Goal: Task Accomplishment & Management: Manage account settings

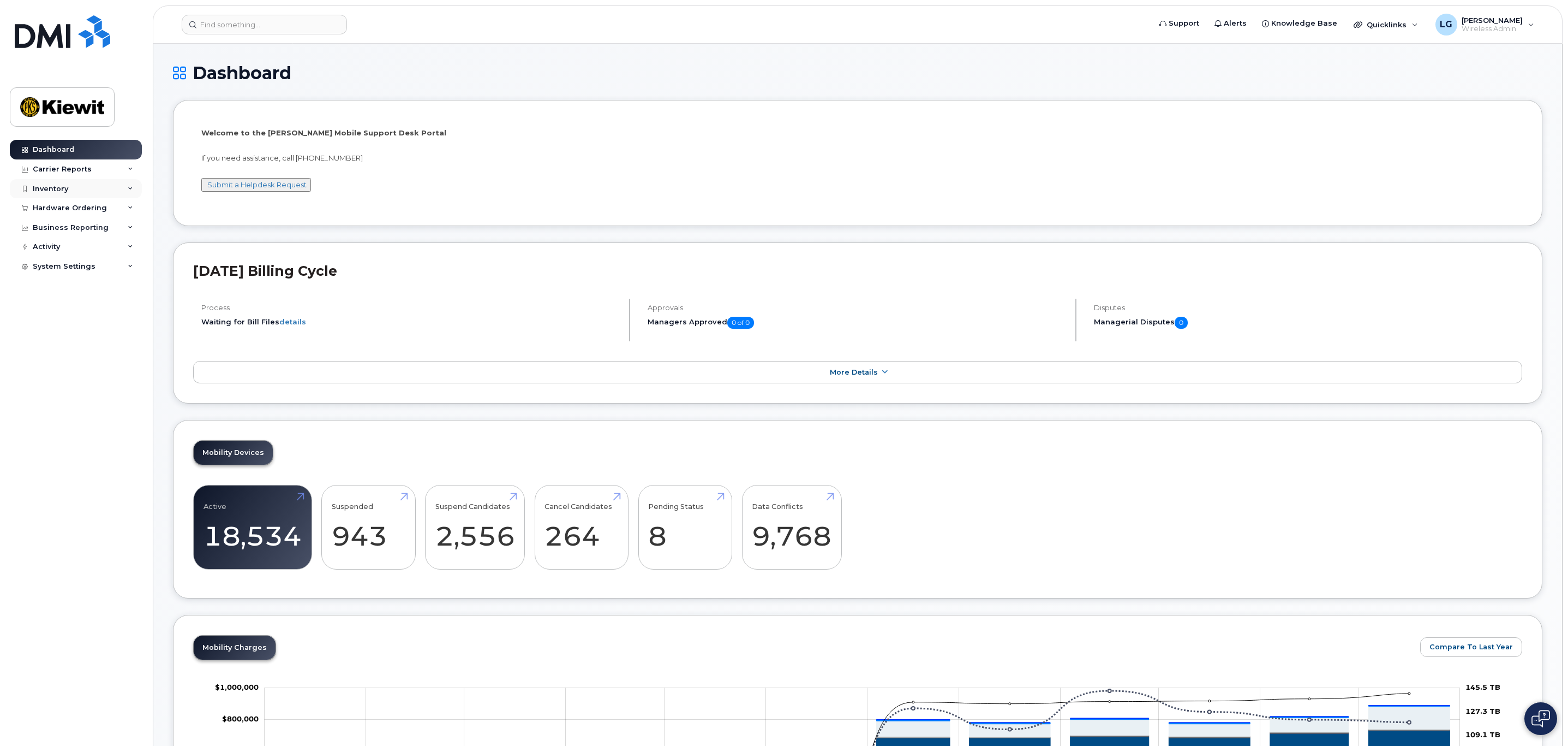
drag, startPoint x: 55, startPoint y: 184, endPoint x: 112, endPoint y: 195, distance: 58.1
click at [55, 184] on div "Inventory" at bounding box center [76, 189] width 132 height 19
click at [72, 209] on div "Mobility Devices" at bounding box center [68, 209] width 62 height 10
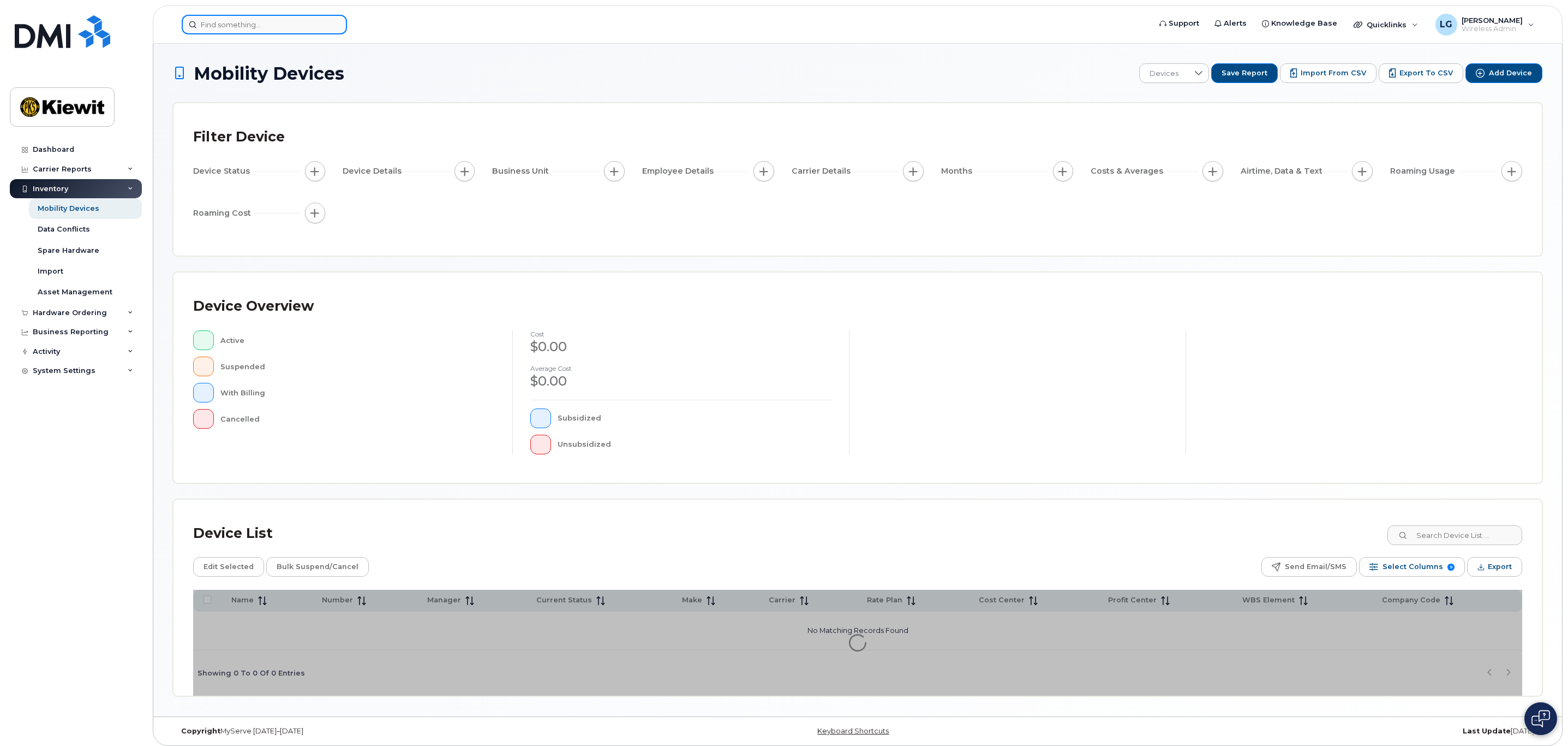
click at [243, 25] on input at bounding box center [264, 24] width 166 height 19
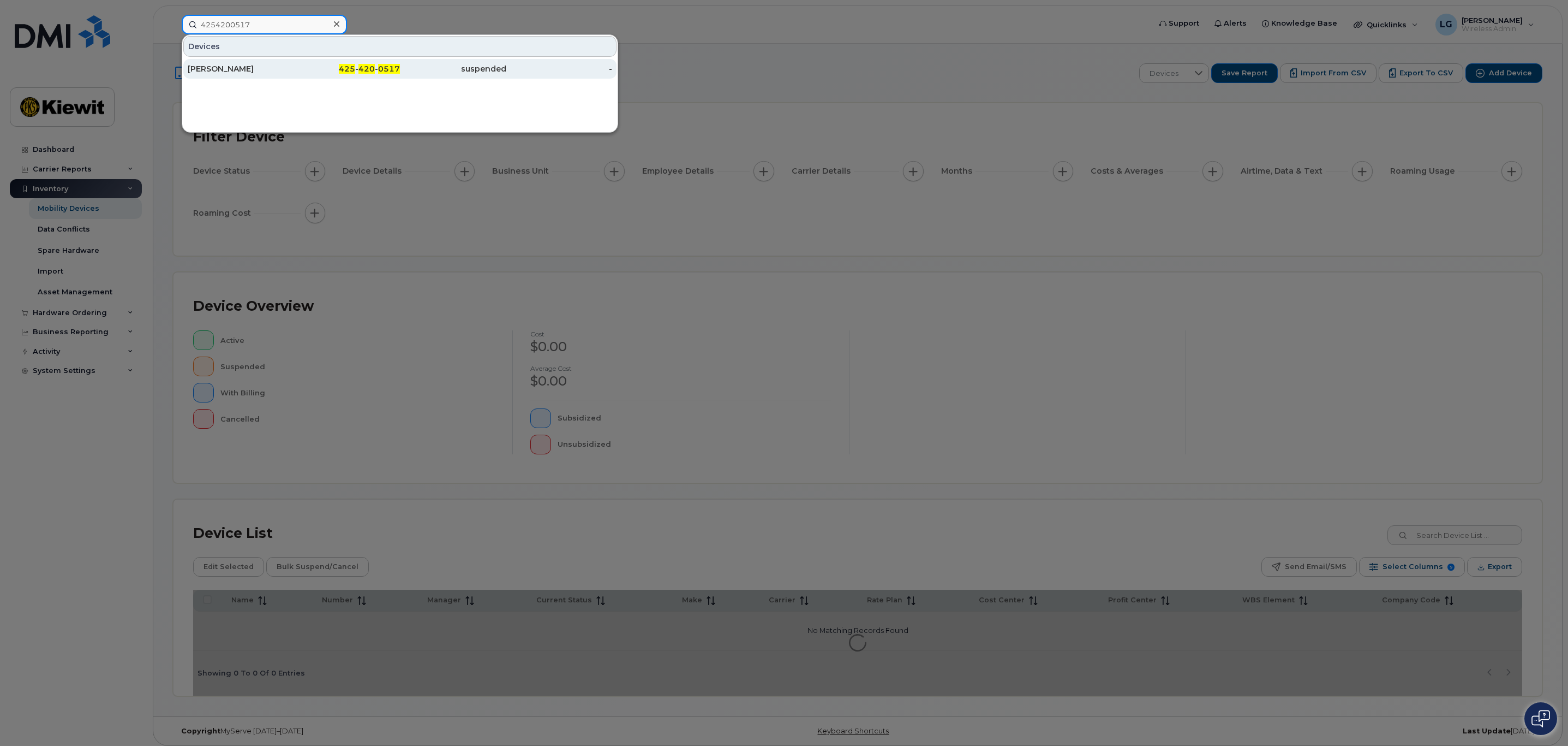
type input "4254200517"
click at [227, 64] on div "[PERSON_NAME]" at bounding box center [241, 68] width 107 height 11
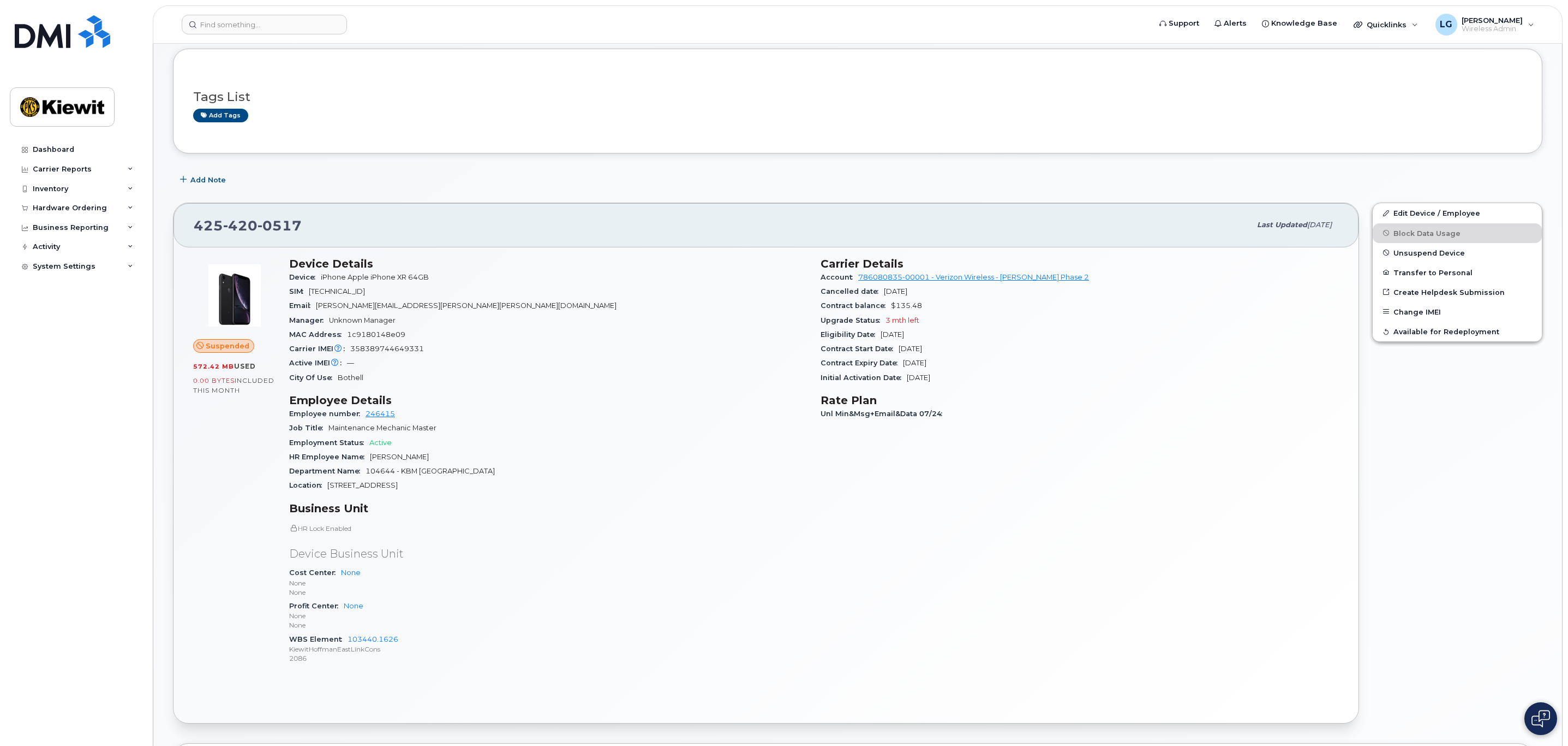
scroll to position [163, 0]
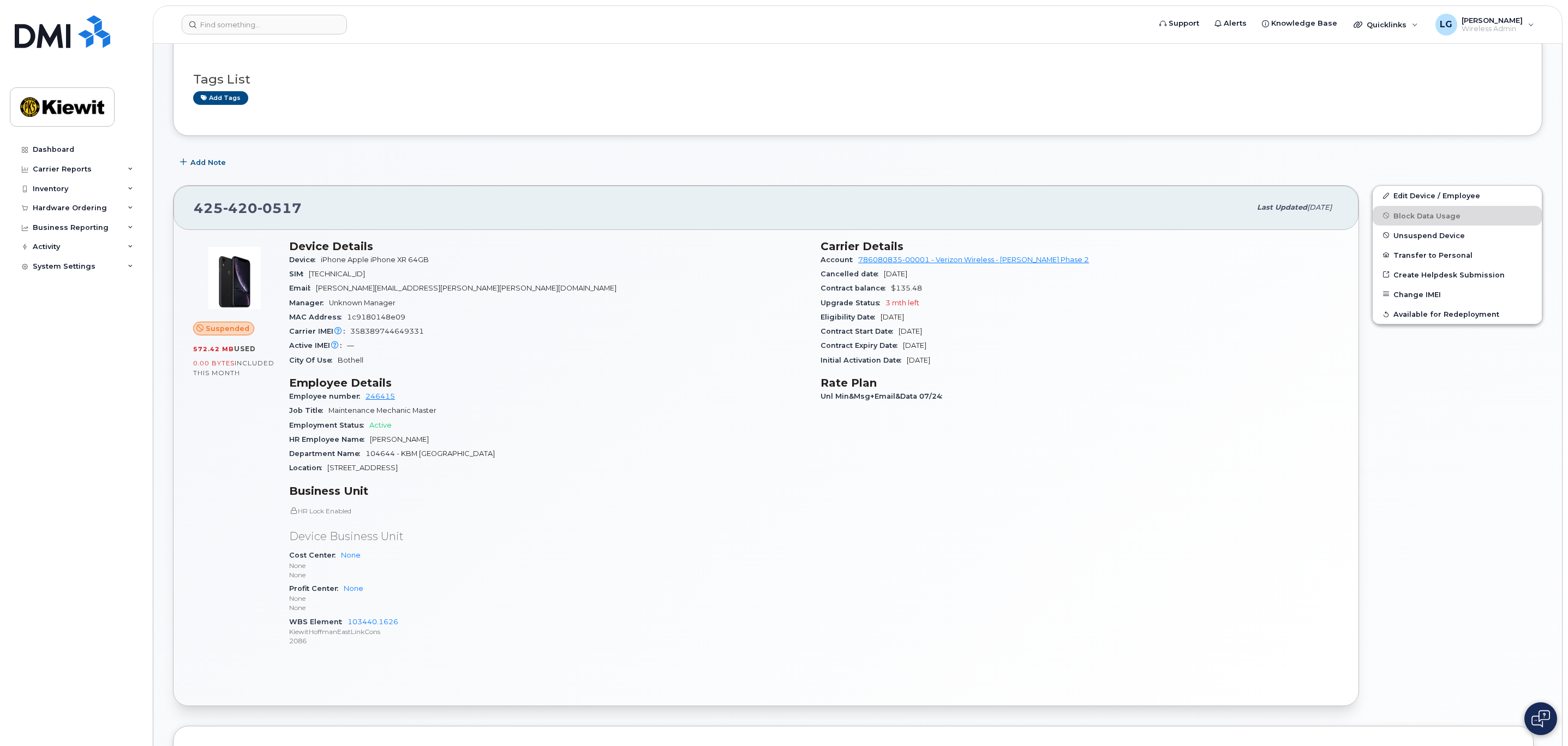
click at [1445, 475] on div "Edit Device / Employee Block Data Usage Unsuspend Device Transfer to Personal C…" at bounding box center [1457, 445] width 183 height 534
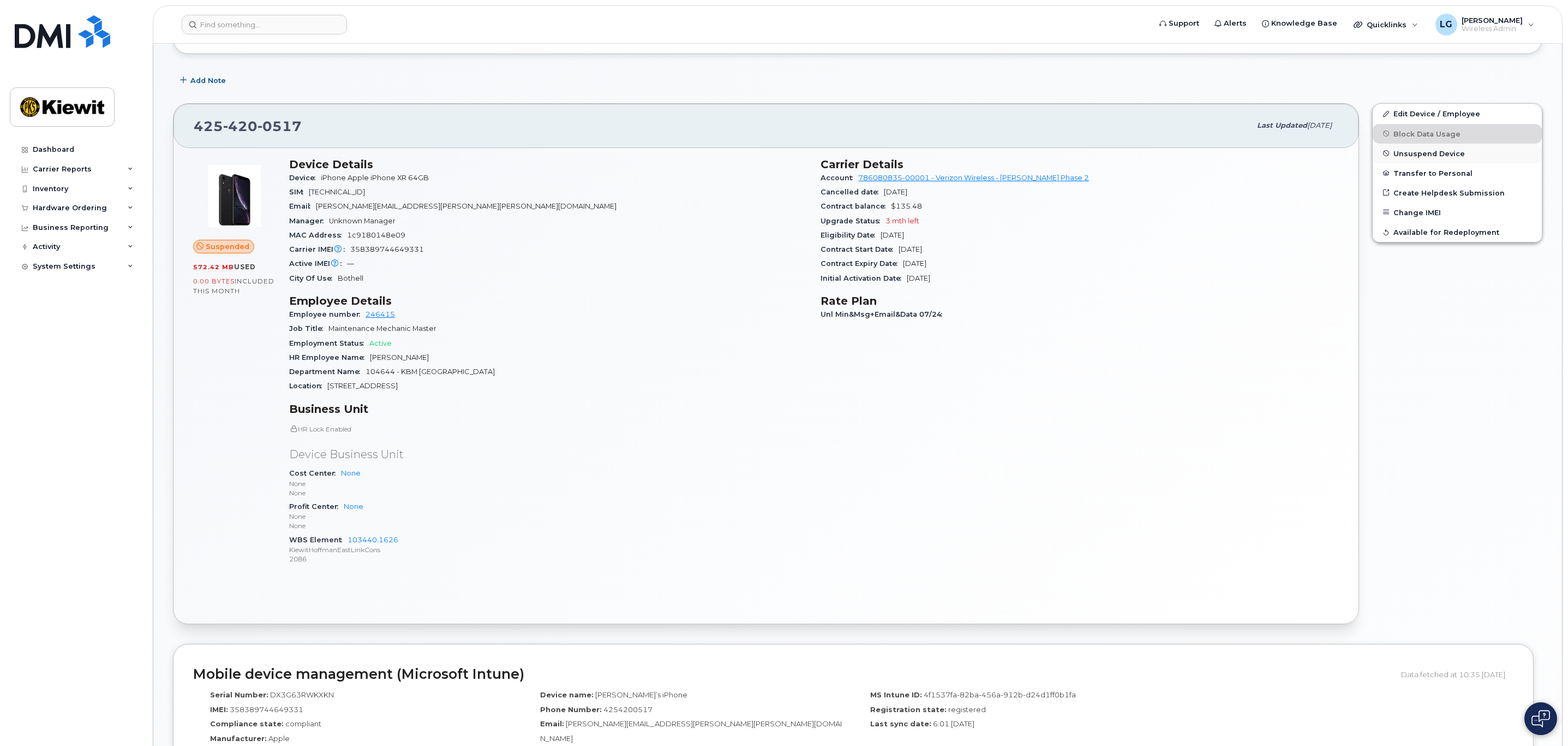
click at [1431, 154] on span "Unsuspend Device" at bounding box center [1428, 153] width 71 height 8
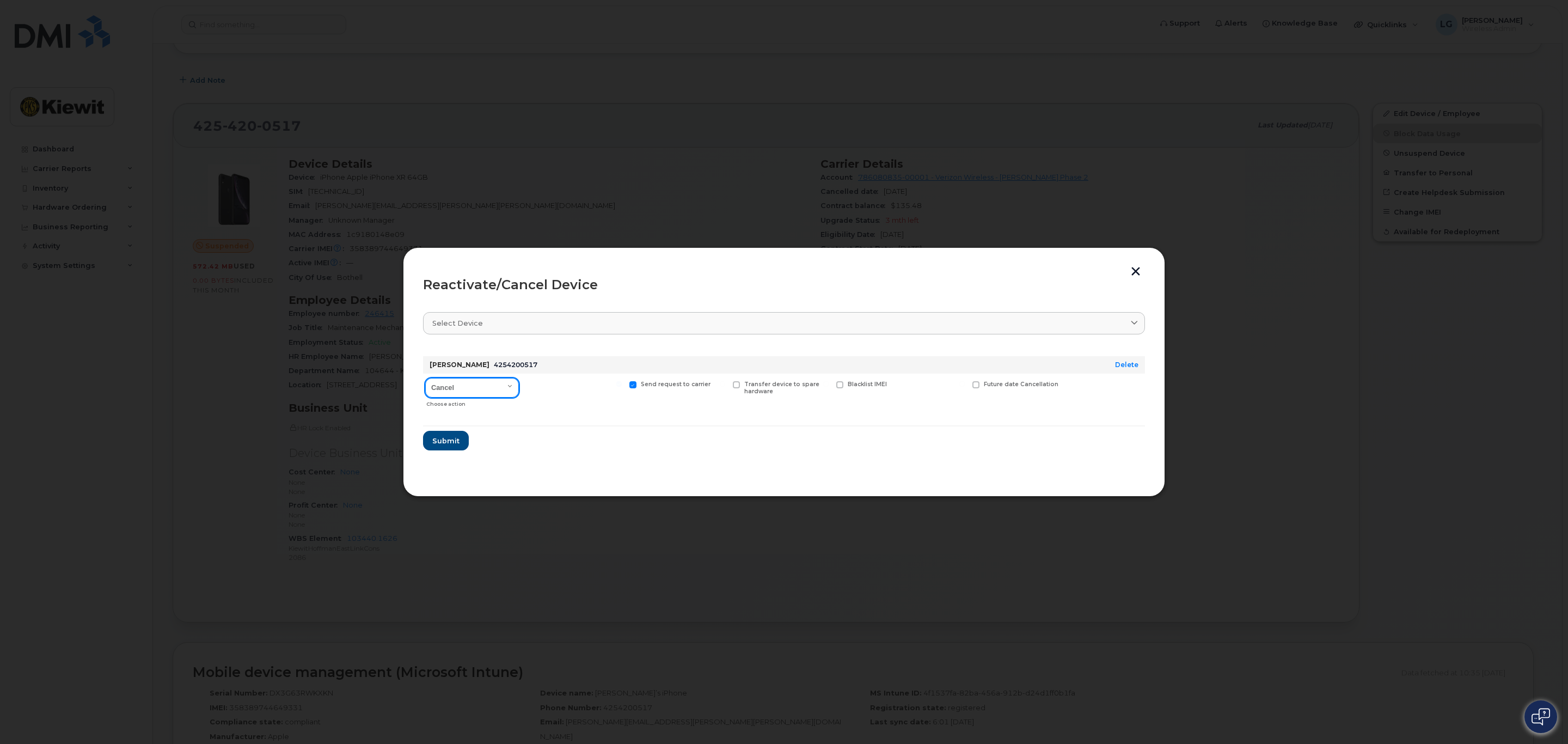
click at [510, 383] on select "Cancel Reactivate" at bounding box center [472, 387] width 93 height 19
select select "[object Object]"
click at [425, 378] on select "Cancel Reactivate" at bounding box center [472, 387] width 93 height 19
click at [909, 386] on span at bounding box center [908, 385] width 7 height 7
click at [897, 386] on input "New Username" at bounding box center [894, 384] width 6 height 6
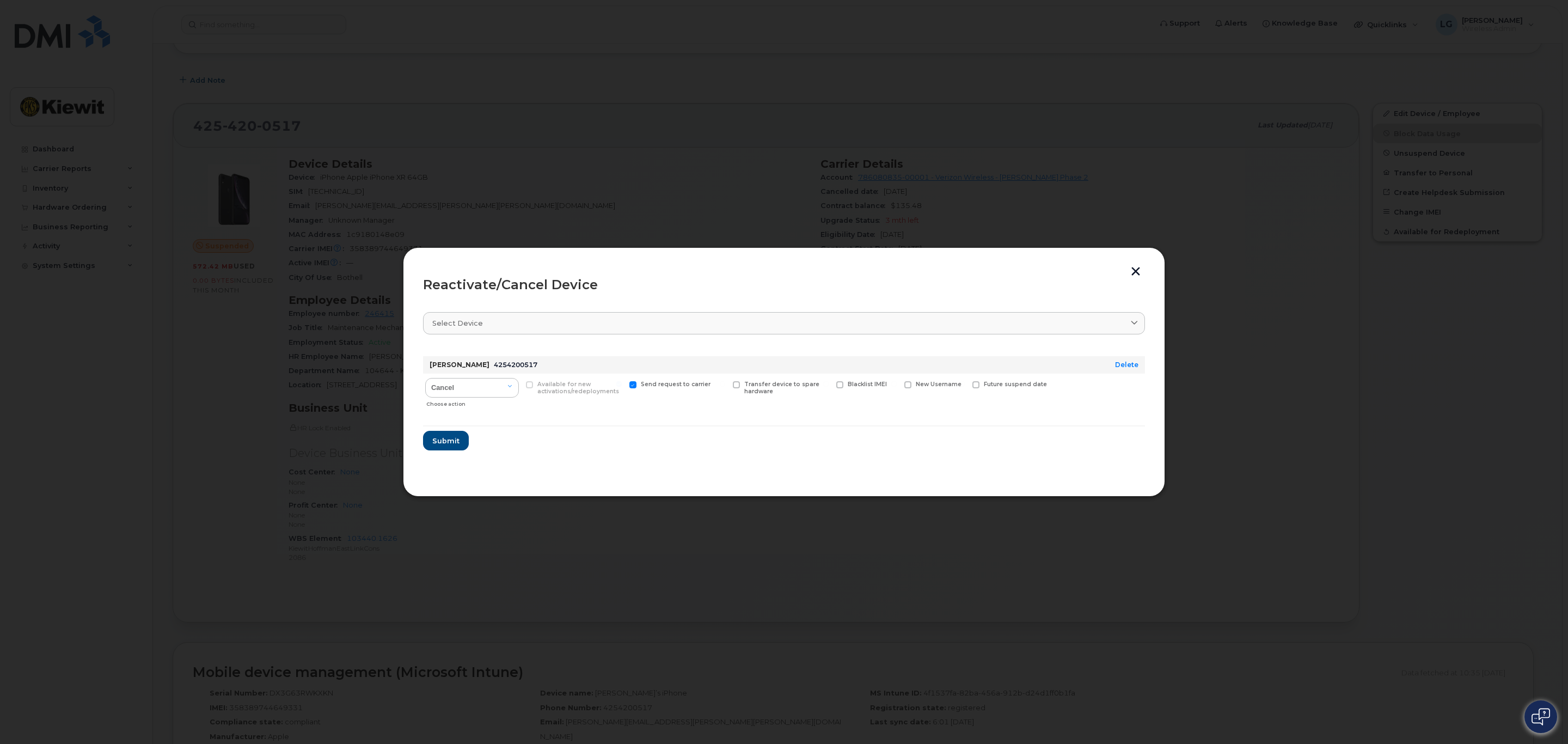
checkbox input "true"
click at [943, 402] on input "text" at bounding box center [934, 401] width 61 height 19
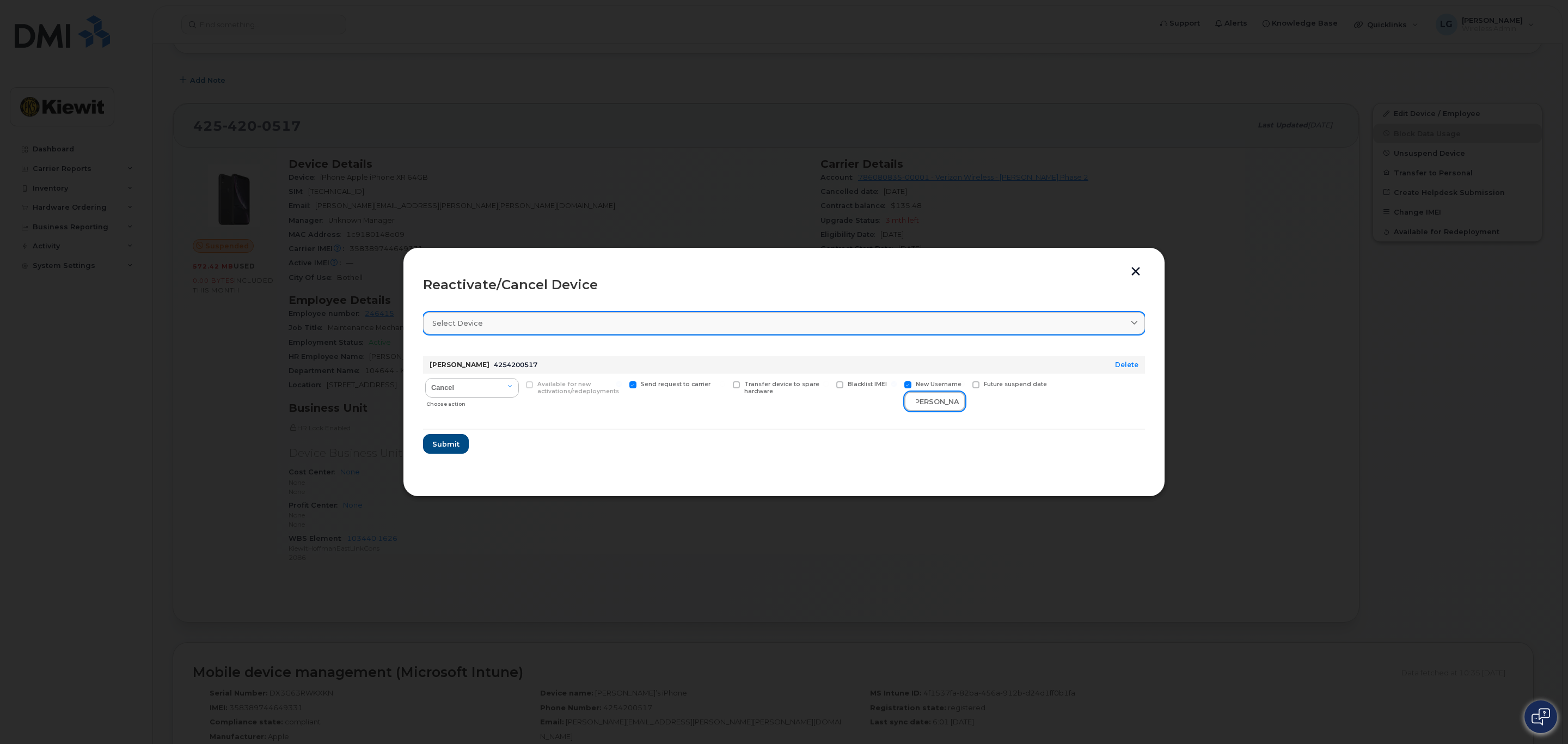
type input "eric Schubert"
click at [911, 332] on link "Select device" at bounding box center [784, 322] width 722 height 22
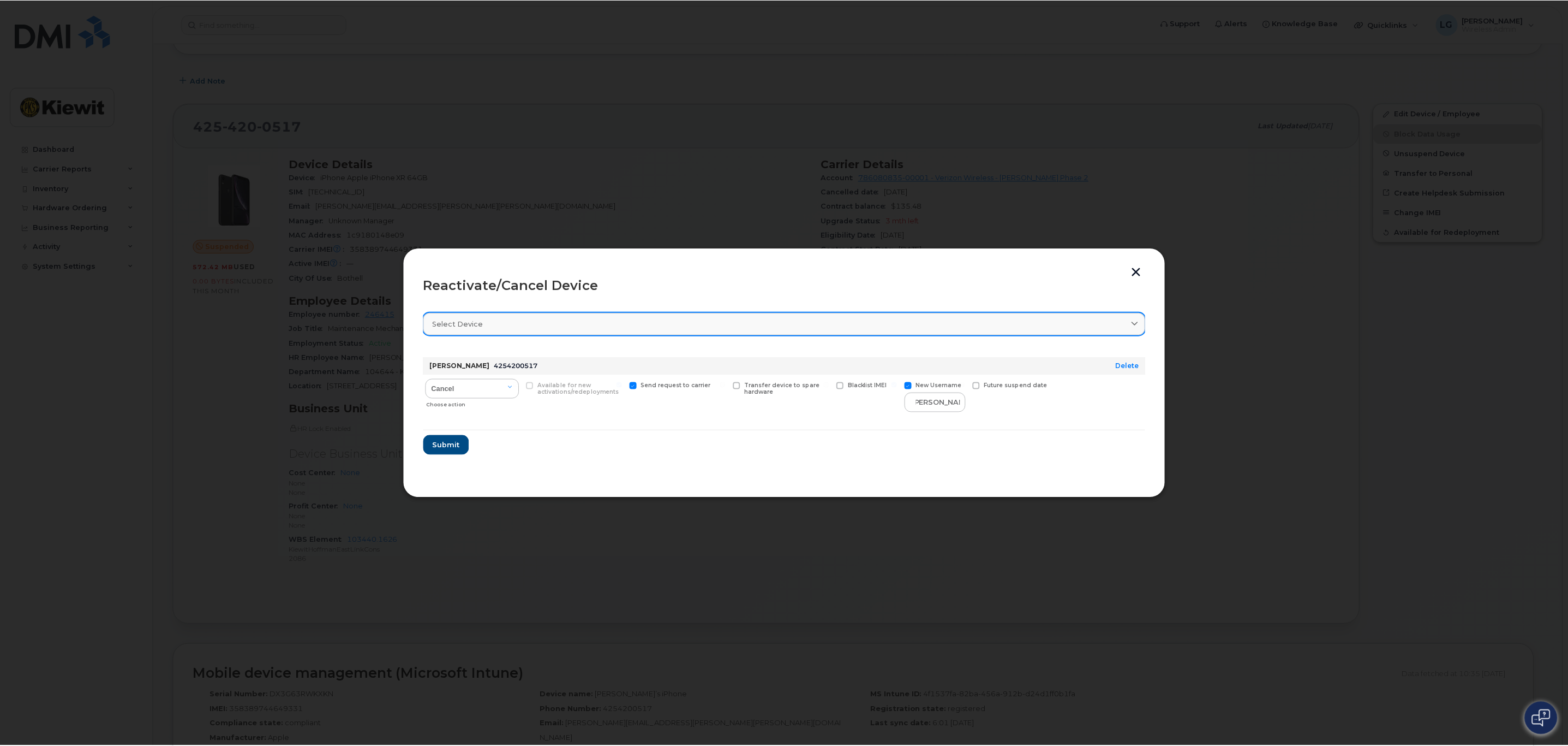
scroll to position [0, 0]
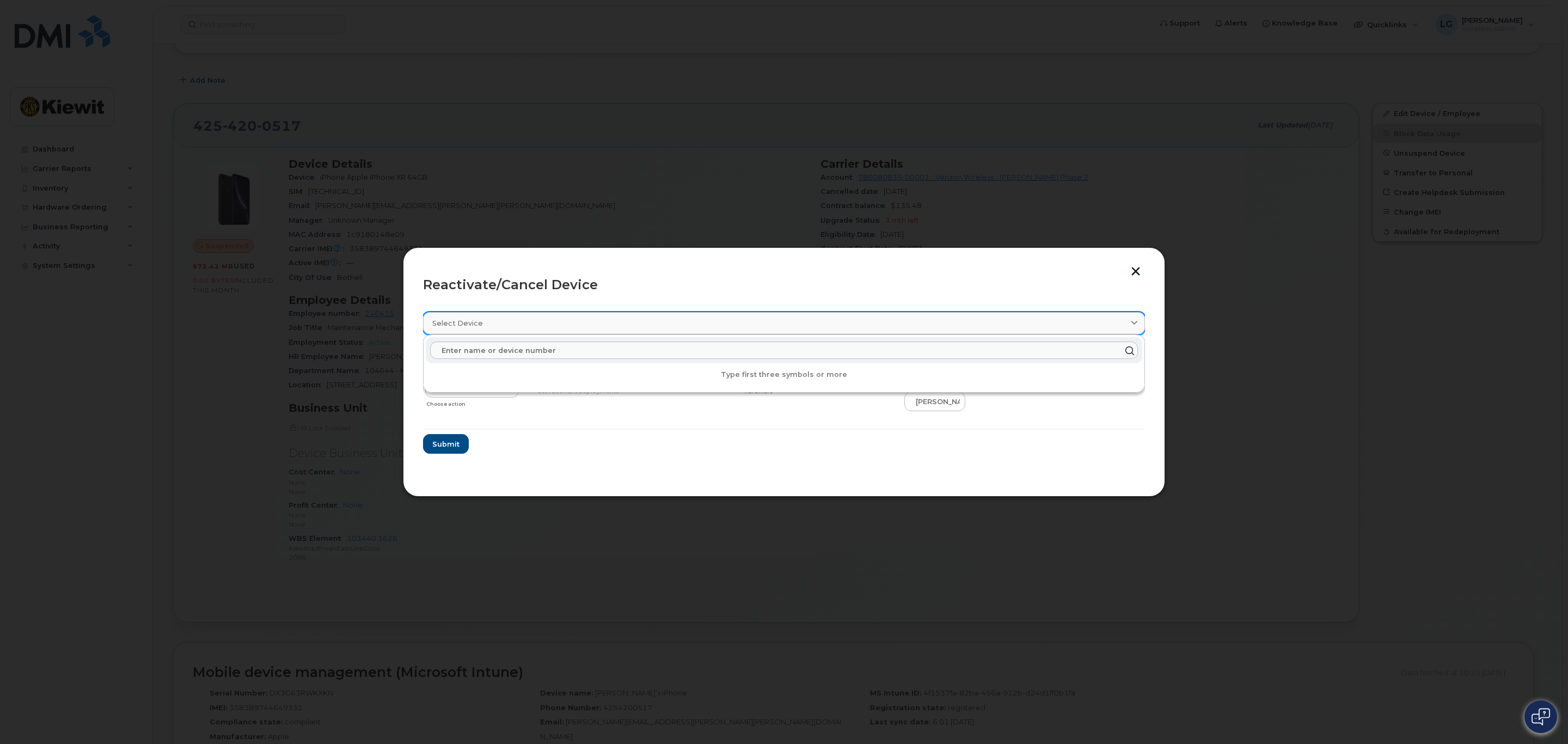
click at [911, 332] on link "Select device" at bounding box center [784, 322] width 722 height 22
click at [1088, 473] on section "Select device Type first three symbols or more JEROME ENDRES 4254200517 Delete …" at bounding box center [784, 389] width 722 height 175
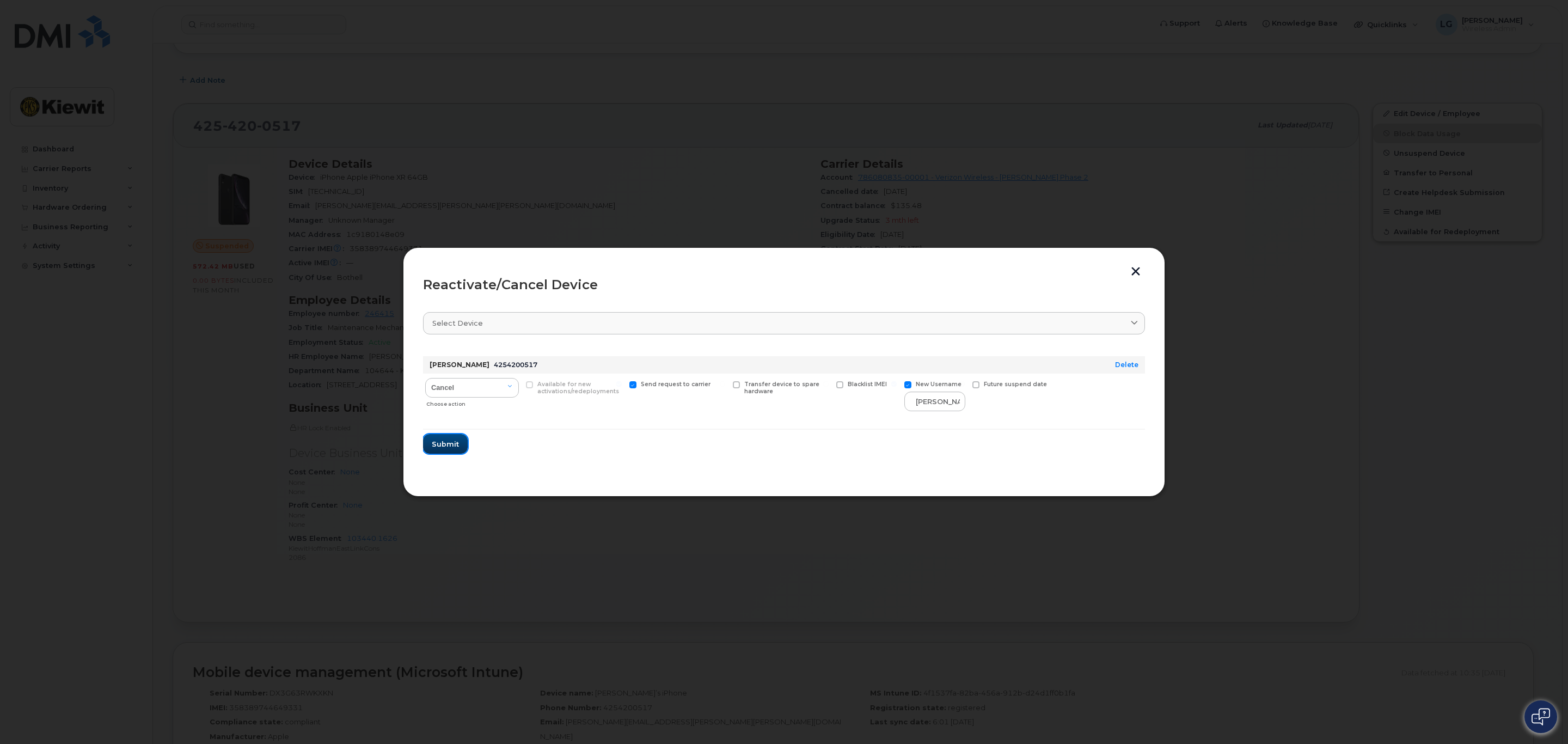
click at [446, 442] on span "Submit" at bounding box center [445, 444] width 27 height 10
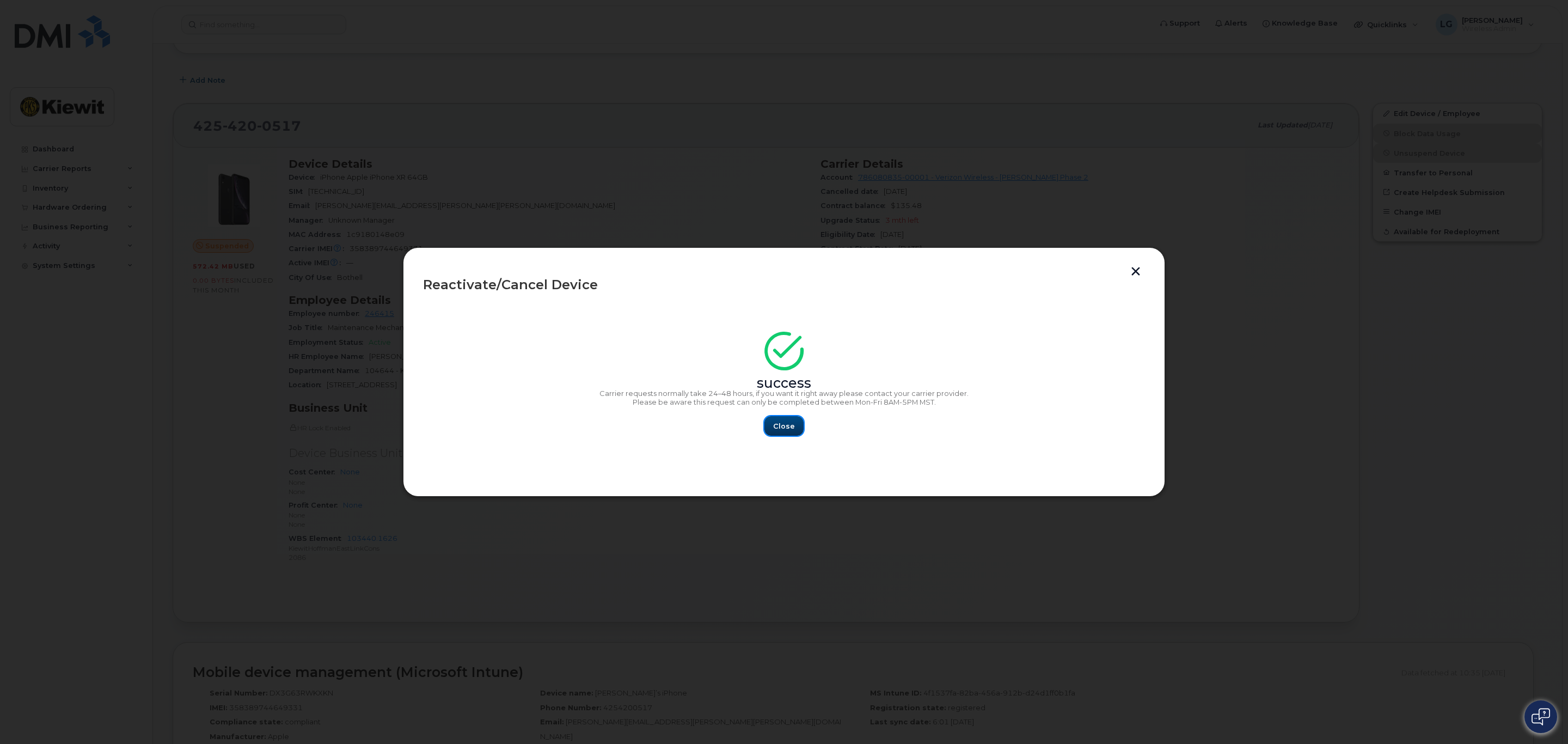
click at [786, 429] on span "Close" at bounding box center [784, 426] width 22 height 10
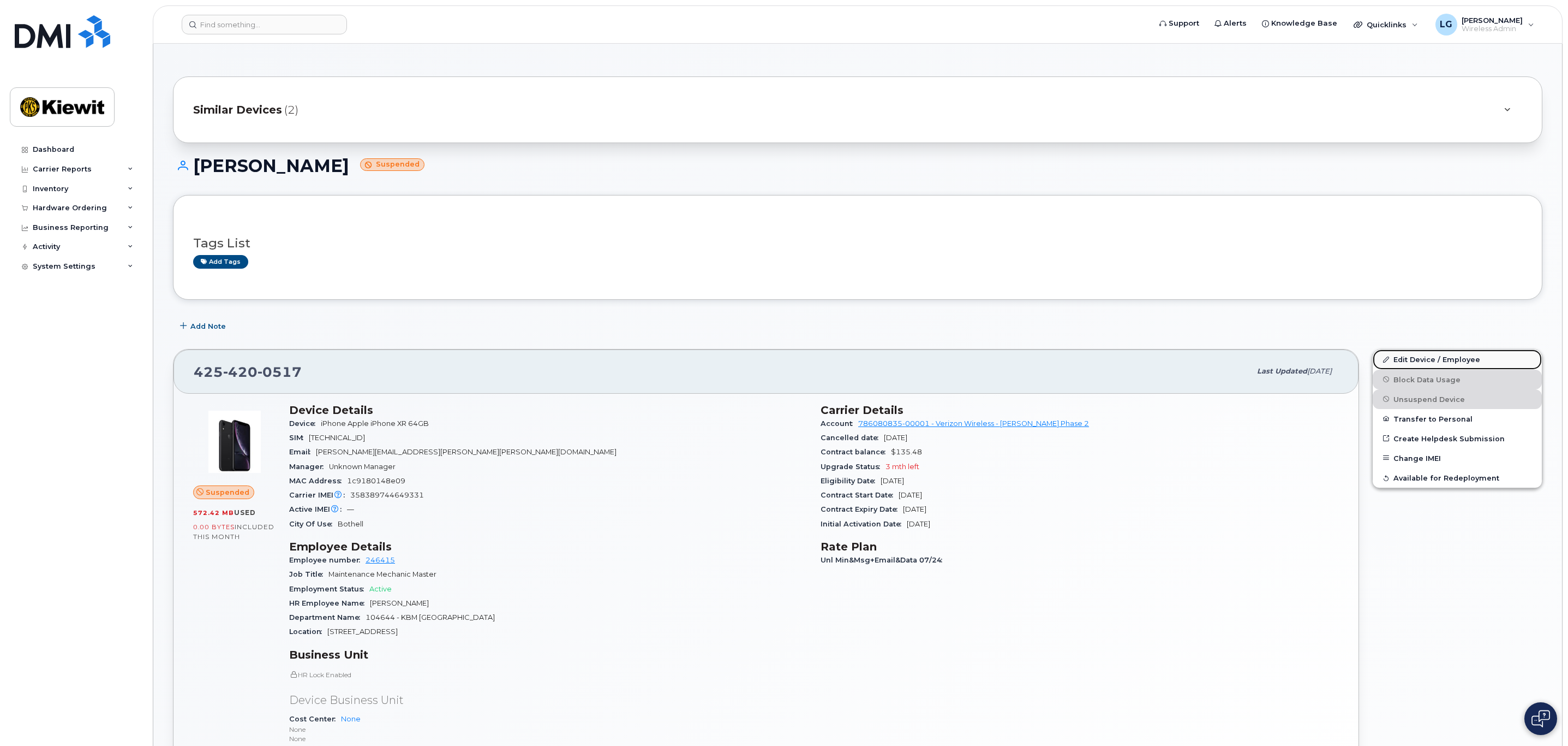
click at [1404, 365] on link "Edit Device / Employee" at bounding box center [1456, 359] width 169 height 19
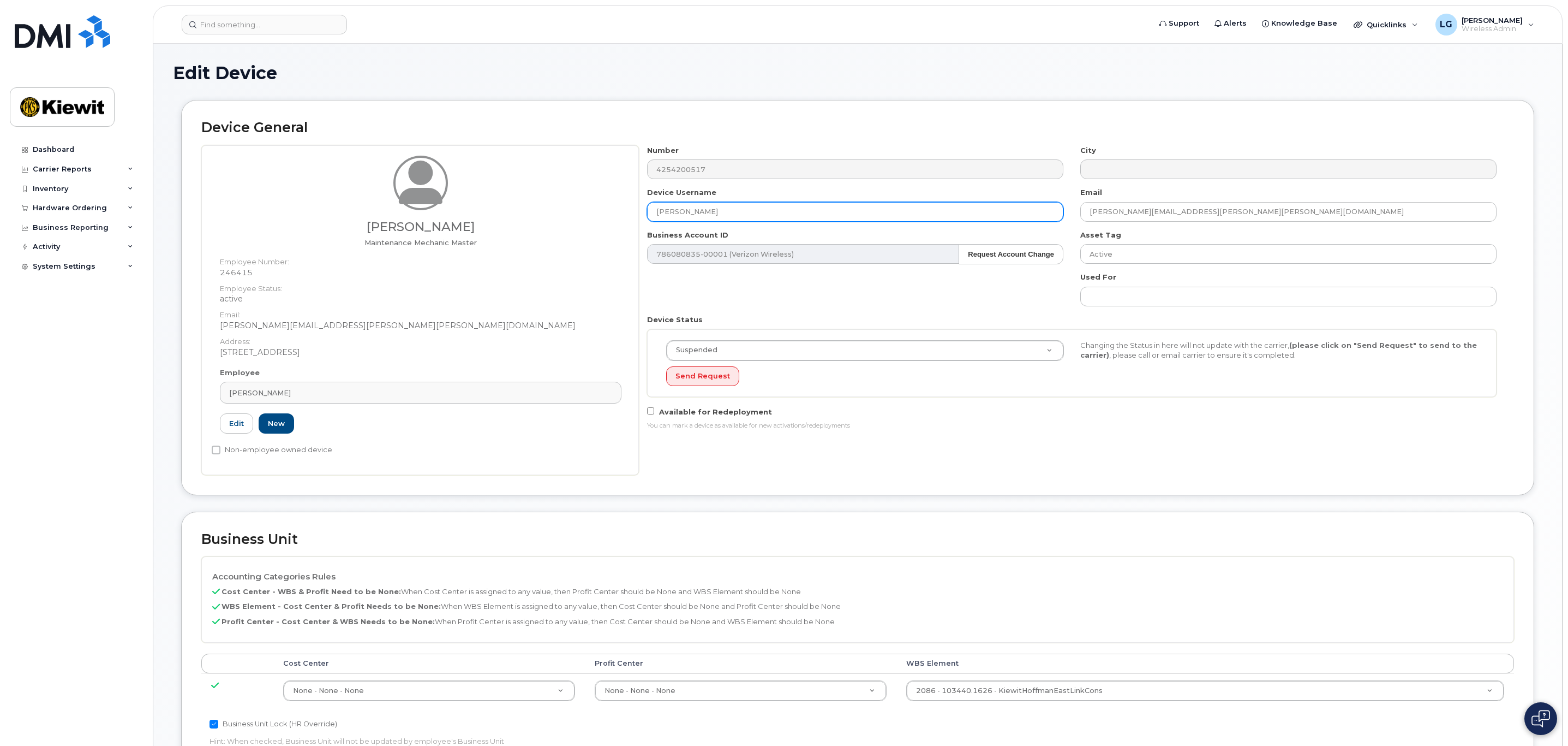
drag, startPoint x: 754, startPoint y: 215, endPoint x: 619, endPoint y: 208, distance: 135.2
click at [619, 208] on div "Jerome Endres Maintenance Mechanic Master Employee Number: 246415 Employee Stat…" at bounding box center [858, 310] width 1313 height 330
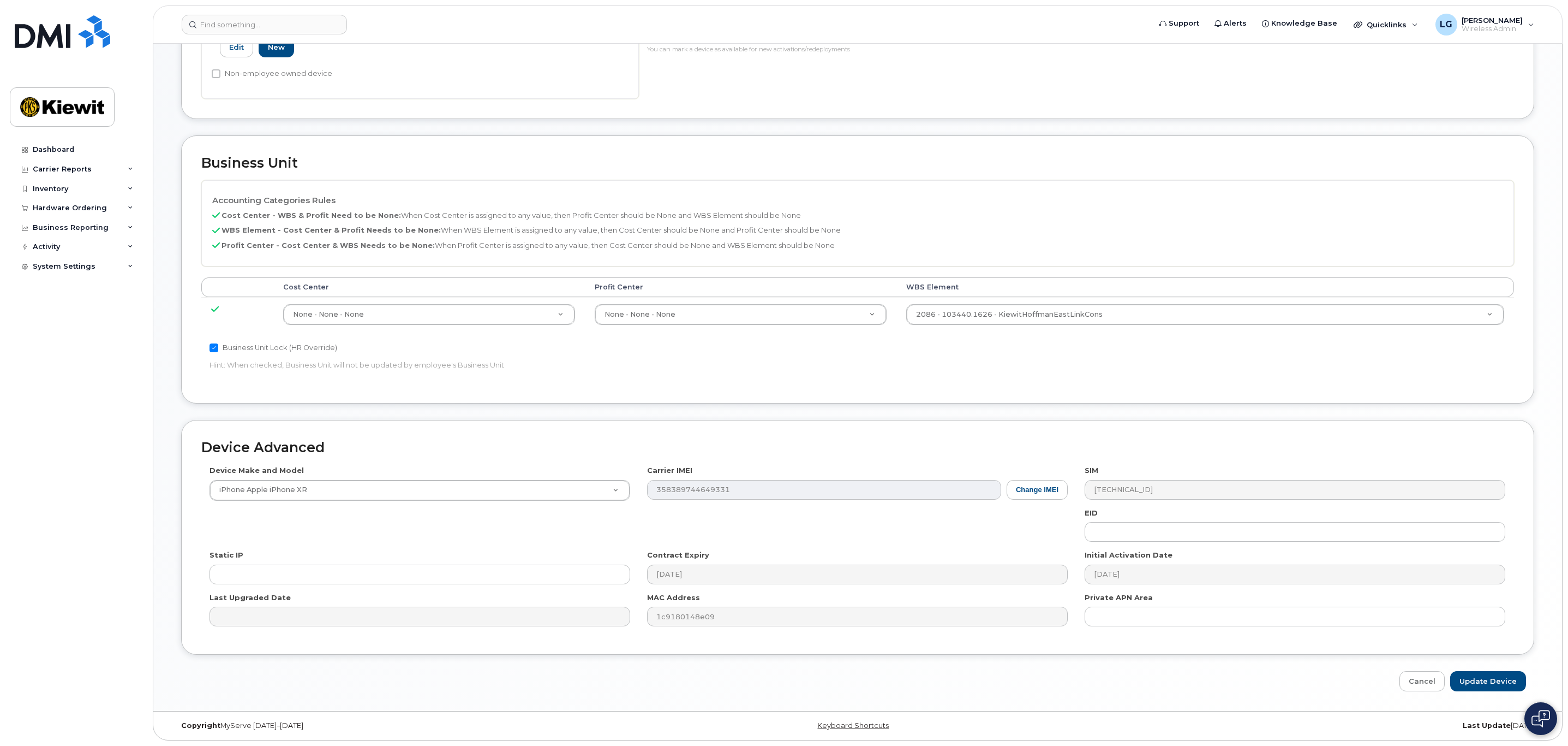
scroll to position [382, 0]
type input "Jerome Endres (E130 Mechanic)"
click at [1481, 680] on input "Update Device" at bounding box center [1487, 681] width 76 height 20
type input "Saving..."
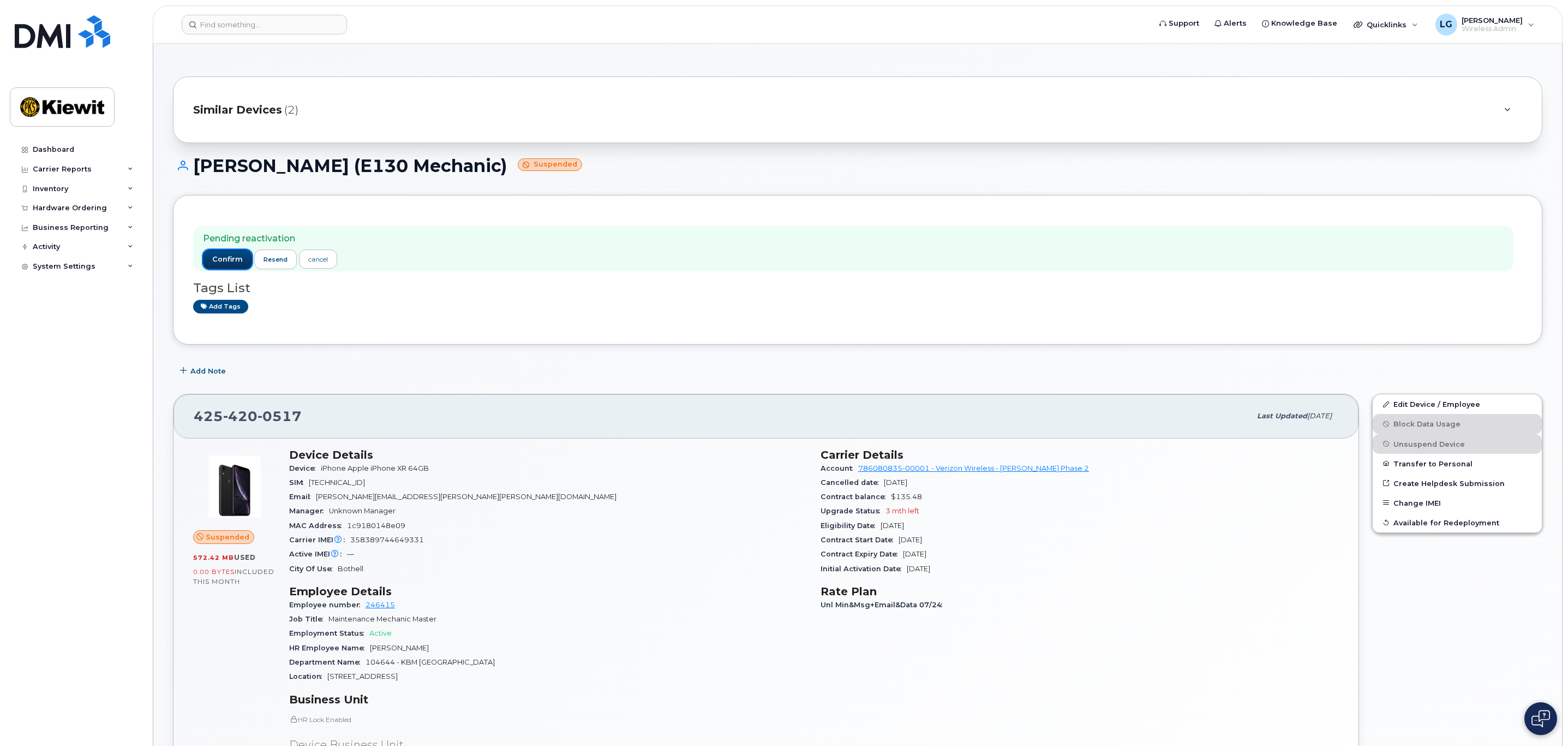
click at [225, 257] on button "confirm" at bounding box center [227, 259] width 49 height 19
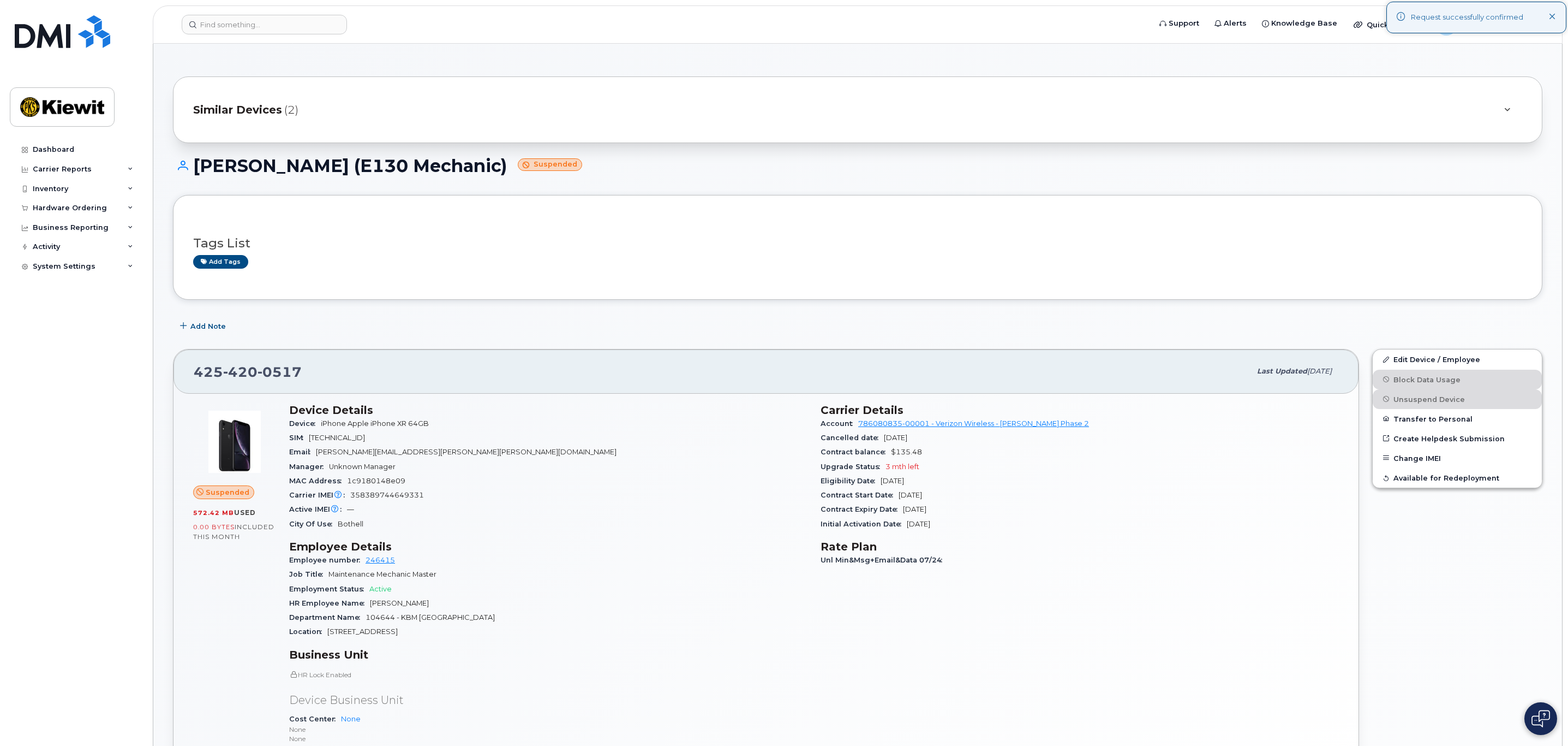
click at [1505, 109] on icon at bounding box center [1507, 110] width 6 height 7
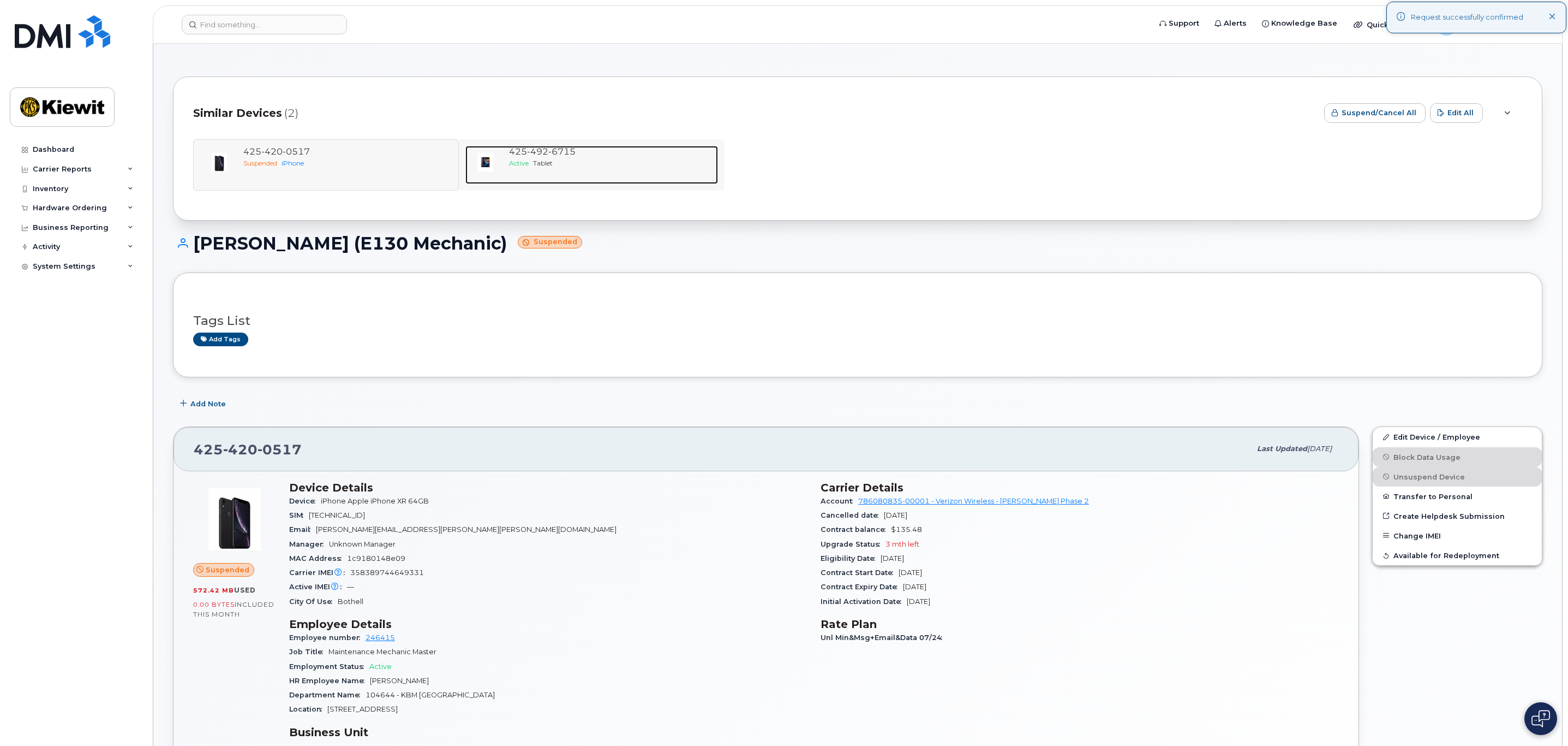
click at [548, 146] on span "492" at bounding box center [562, 151] width 27 height 10
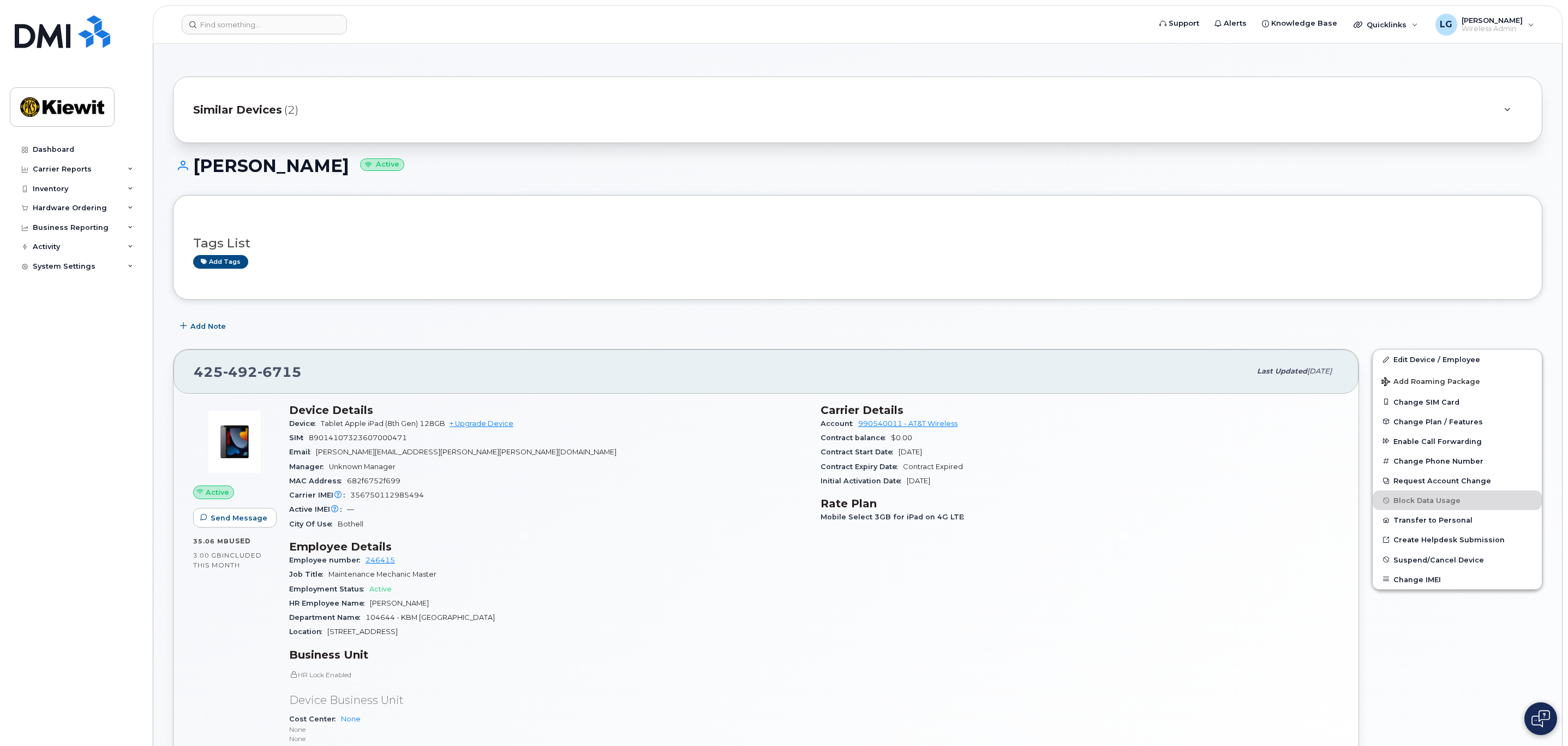
click at [425, 114] on div "Similar Devices (2)" at bounding box center [842, 109] width 1298 height 26
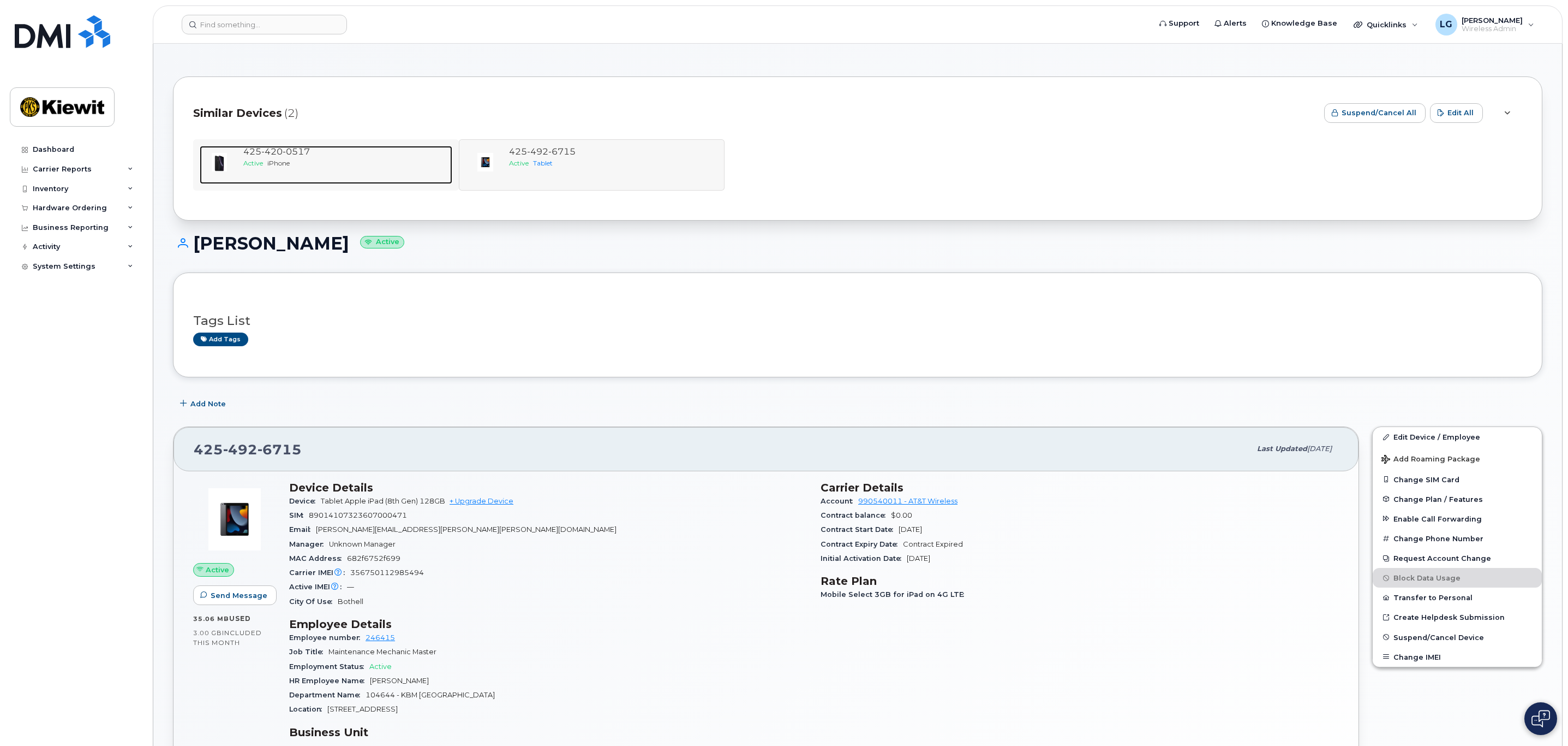
click at [322, 161] on div "Active iPhone" at bounding box center [345, 163] width 204 height 9
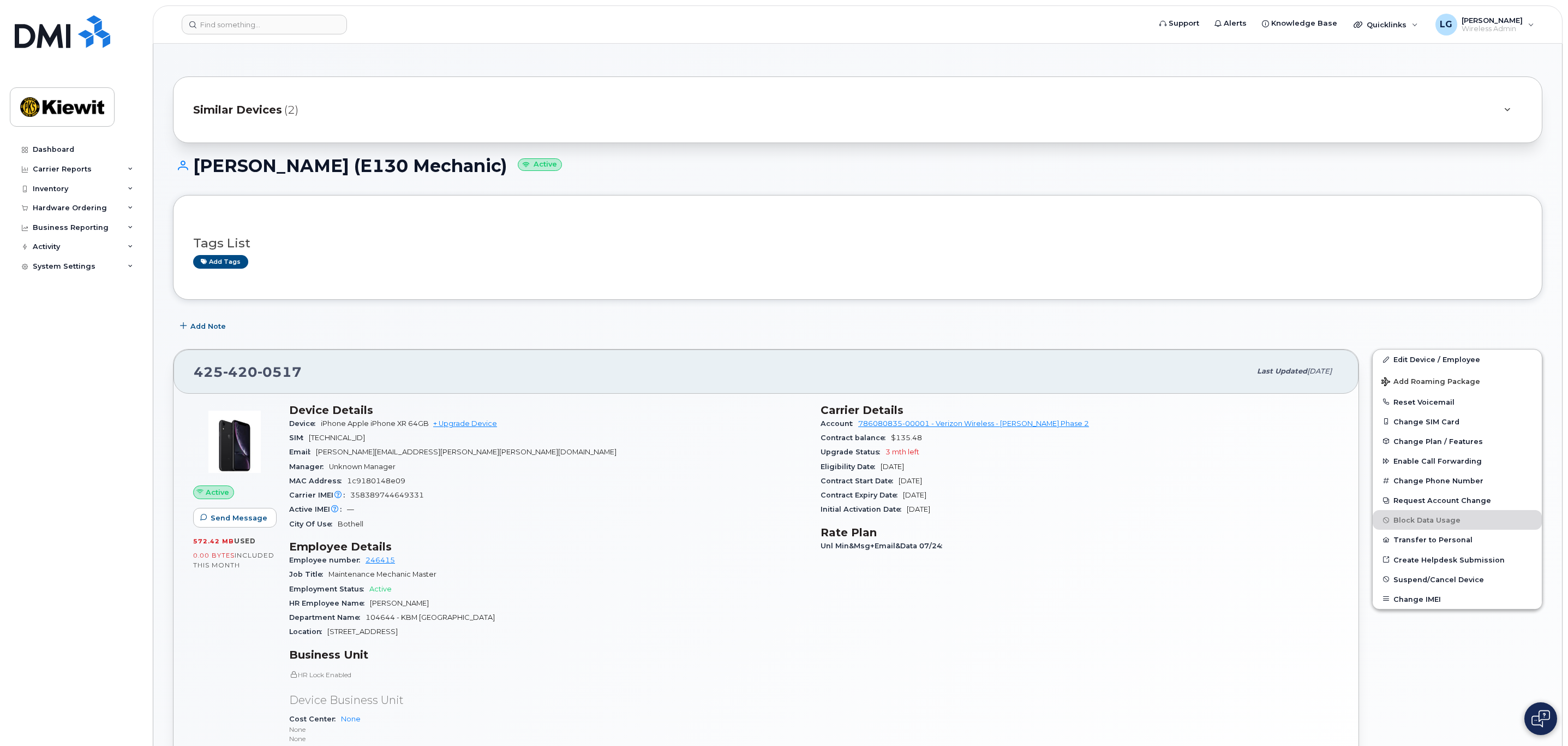
scroll to position [82, 0]
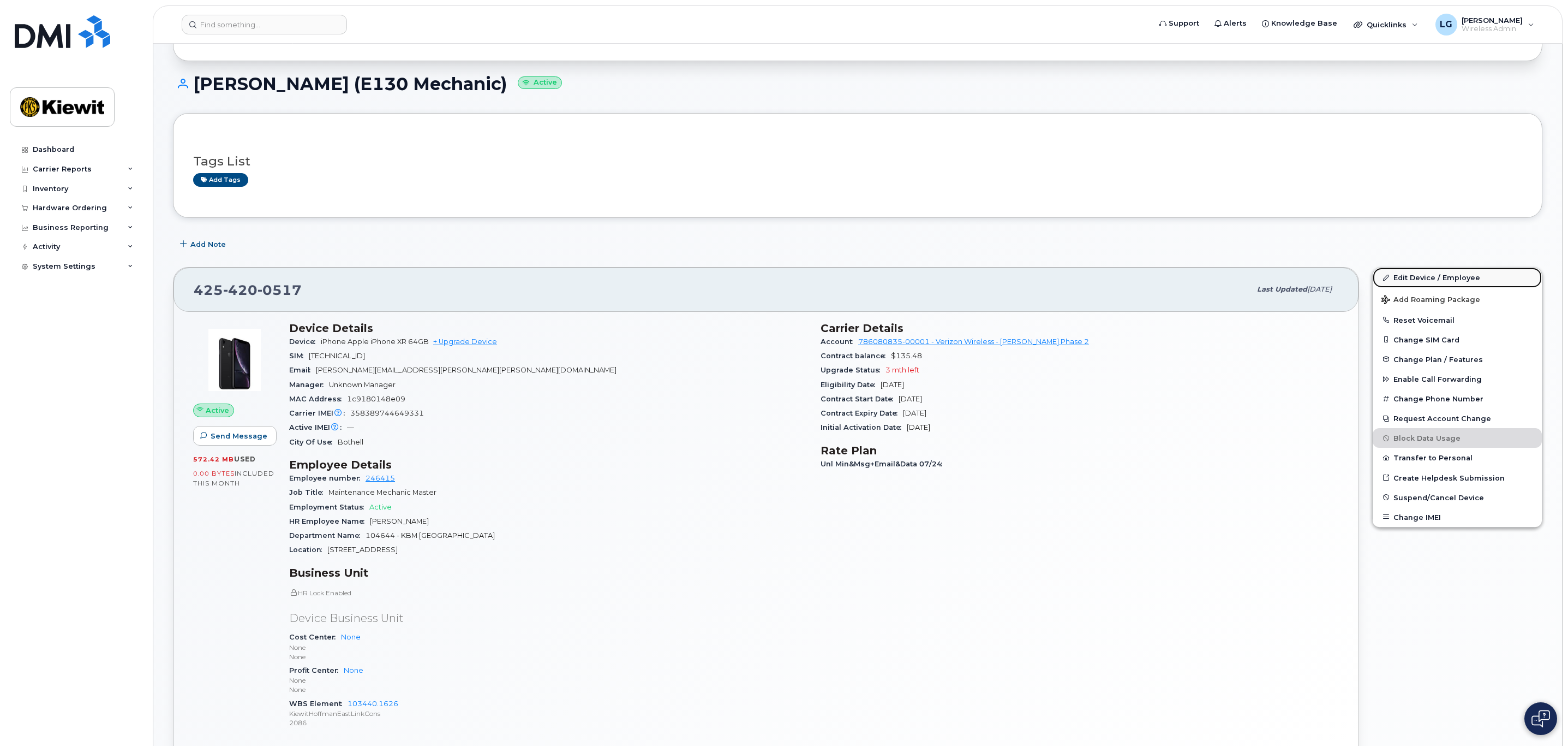
click at [1423, 275] on link "Edit Device / Employee" at bounding box center [1456, 277] width 169 height 19
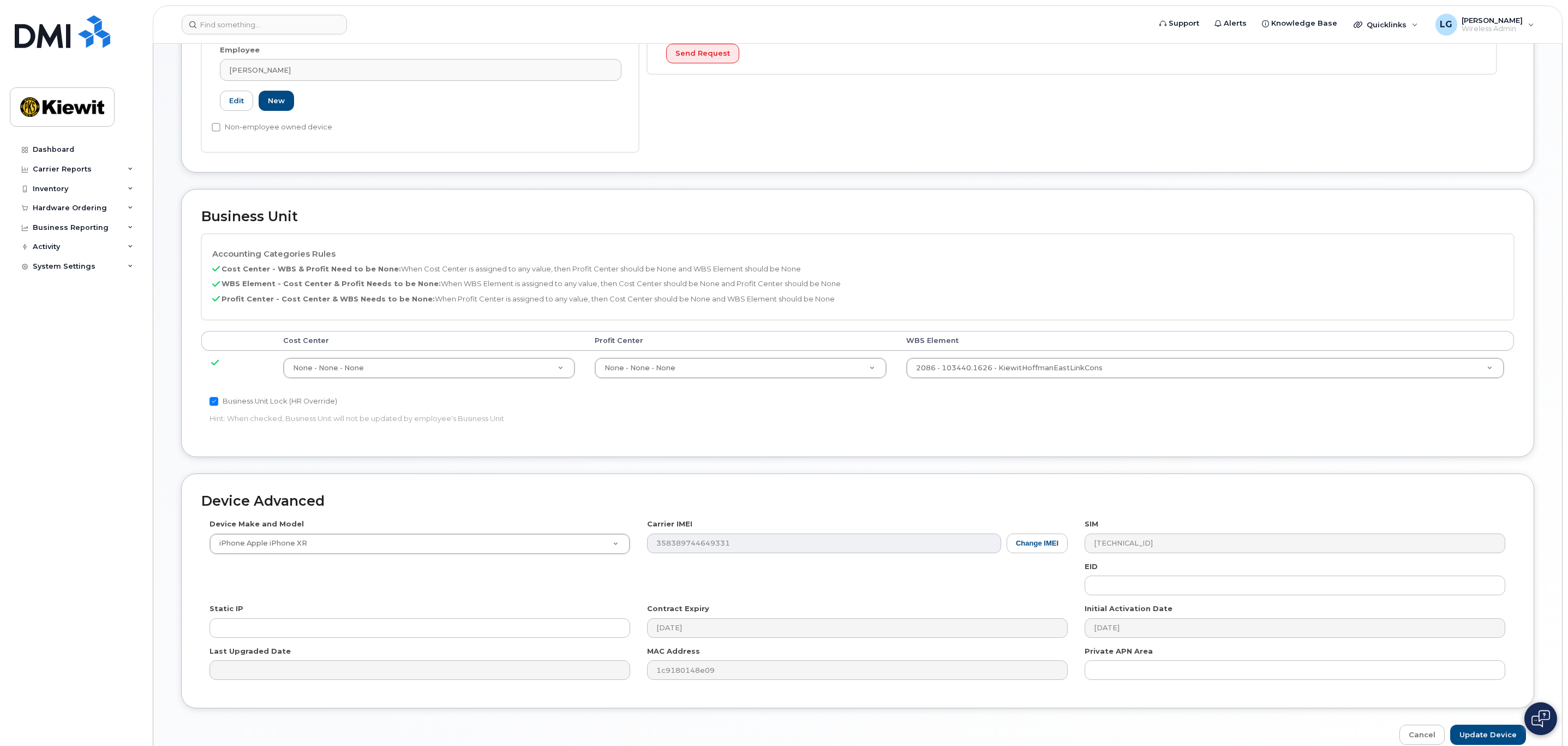
scroll to position [382, 0]
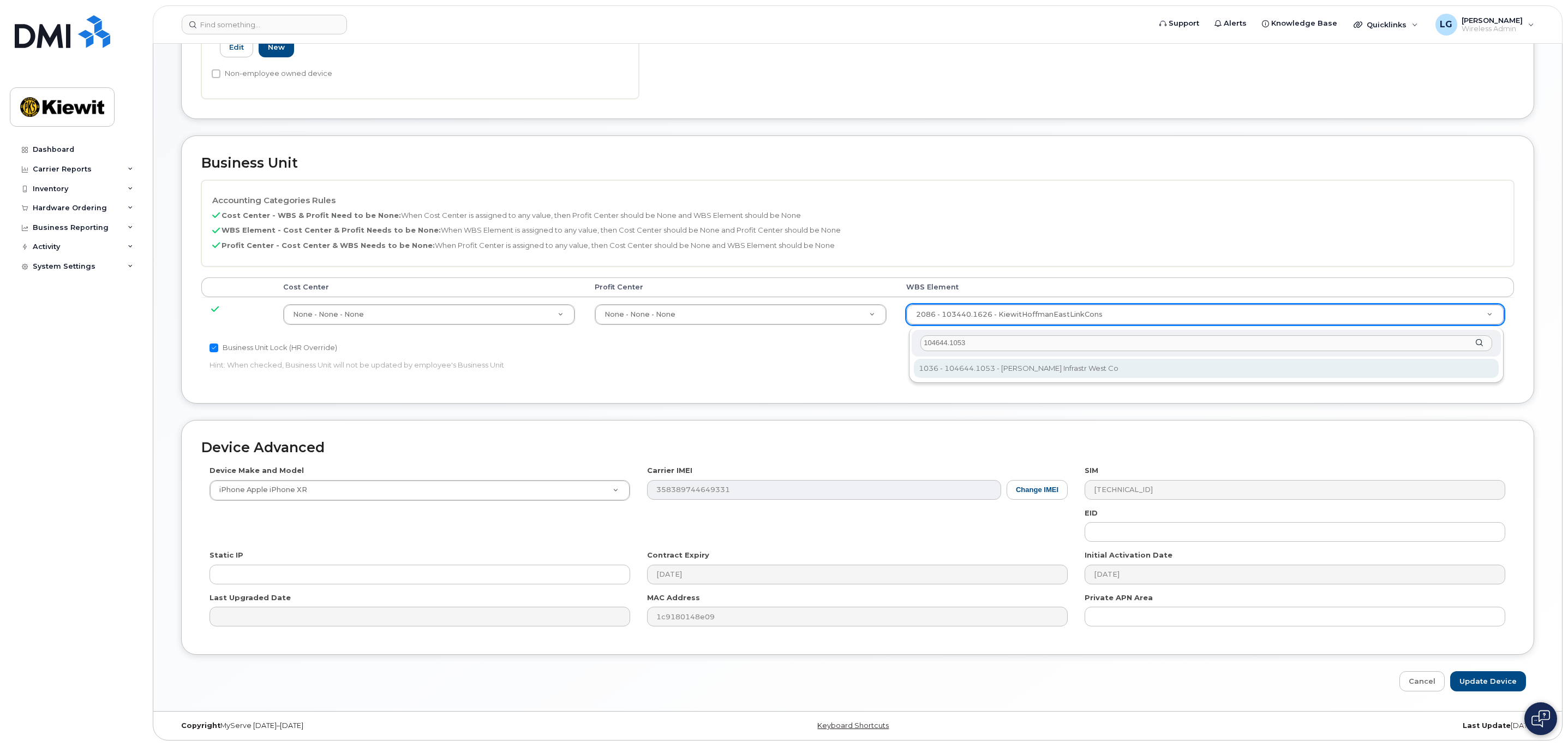
drag, startPoint x: 948, startPoint y: 338, endPoint x: 1028, endPoint y: 331, distance: 80.3
click at [1028, 335] on input "104644.1053" at bounding box center [1206, 343] width 572 height 16
type input "104644.1053"
type input "29832334"
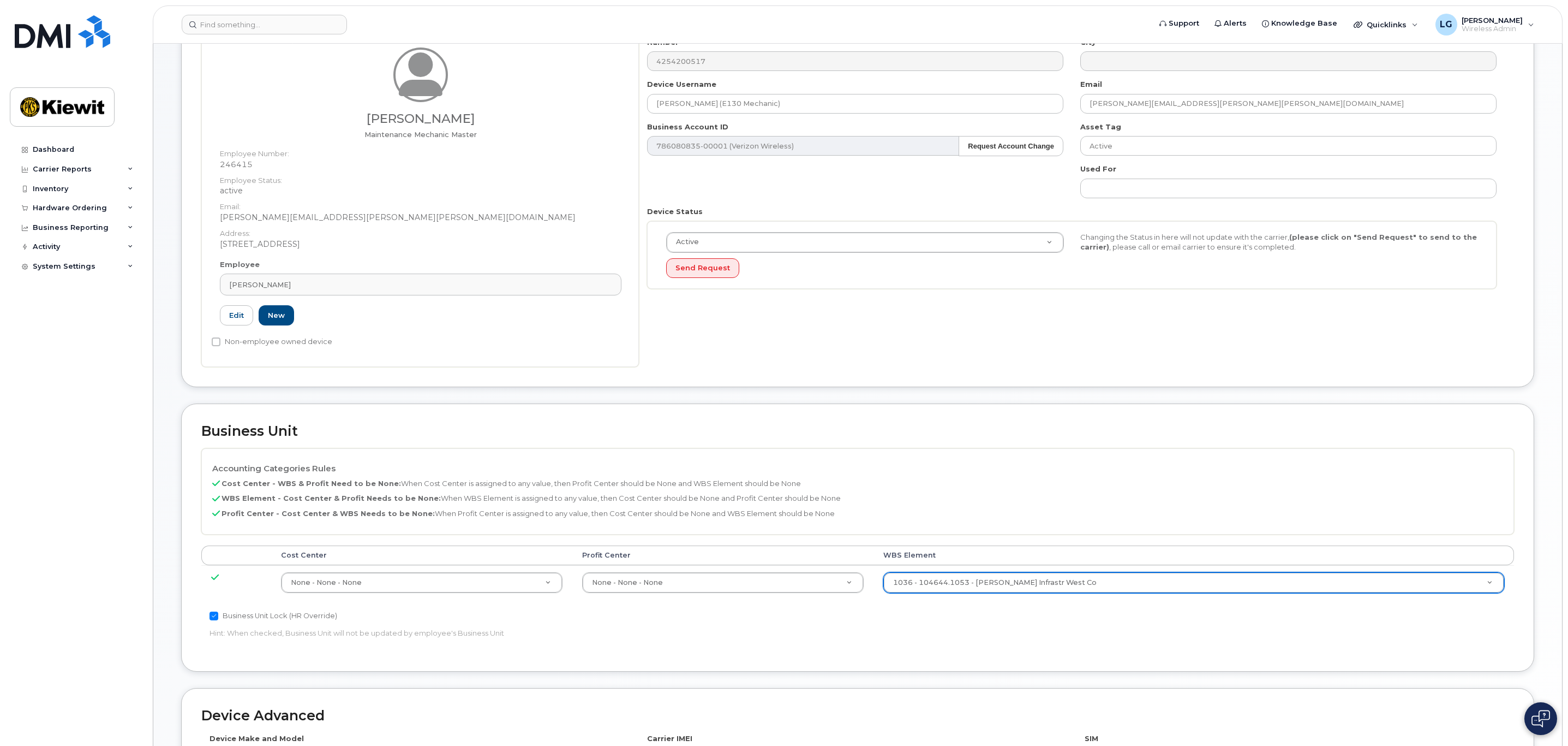
scroll to position [54, 0]
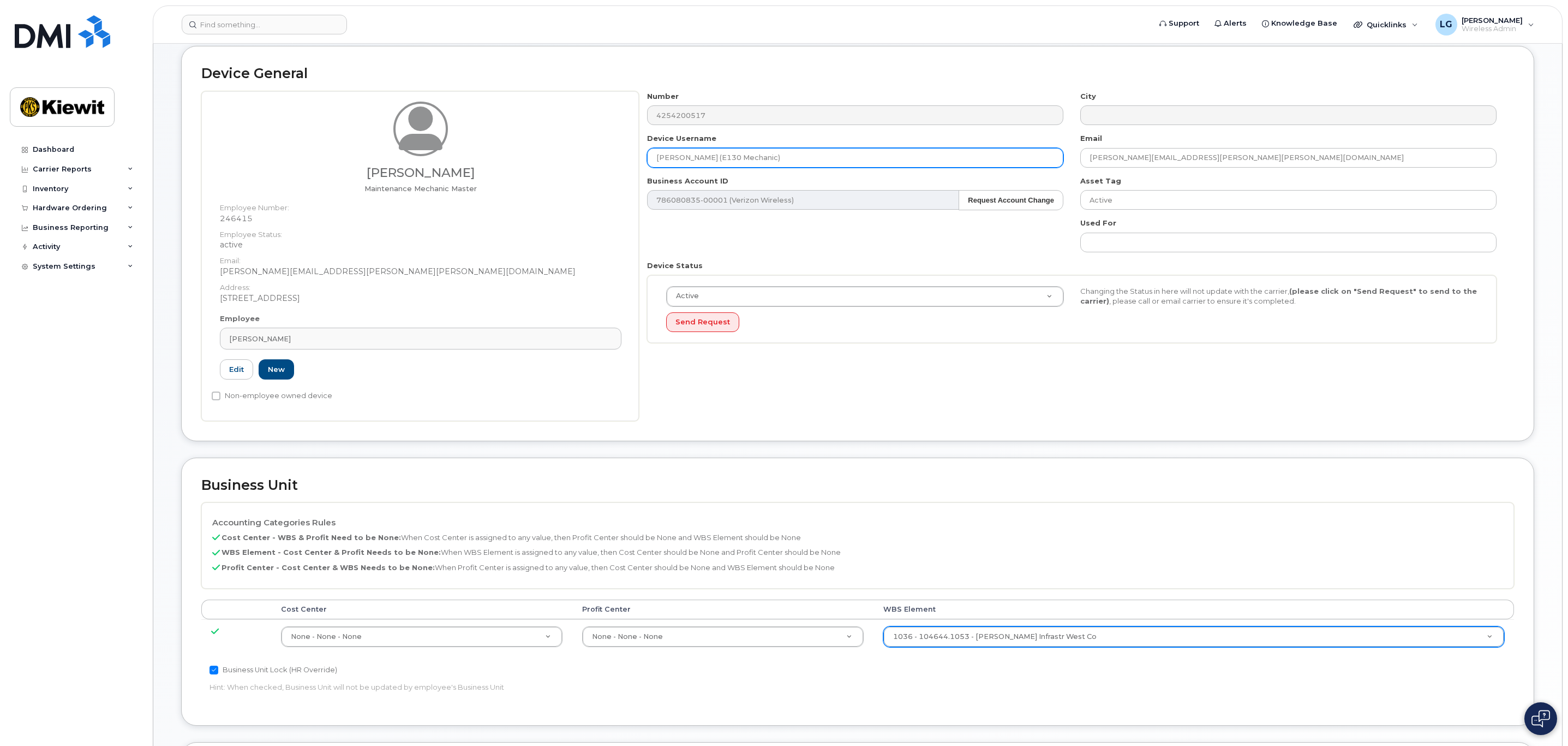
drag, startPoint x: 711, startPoint y: 158, endPoint x: 903, endPoint y: 167, distance: 192.2
click at [903, 166] on input "Jerome Endres (E130 Mechanic)" at bounding box center [855, 157] width 416 height 19
type input "[PERSON_NAME]"
click at [1067, 479] on h2 "Business Unit" at bounding box center [858, 485] width 1313 height 15
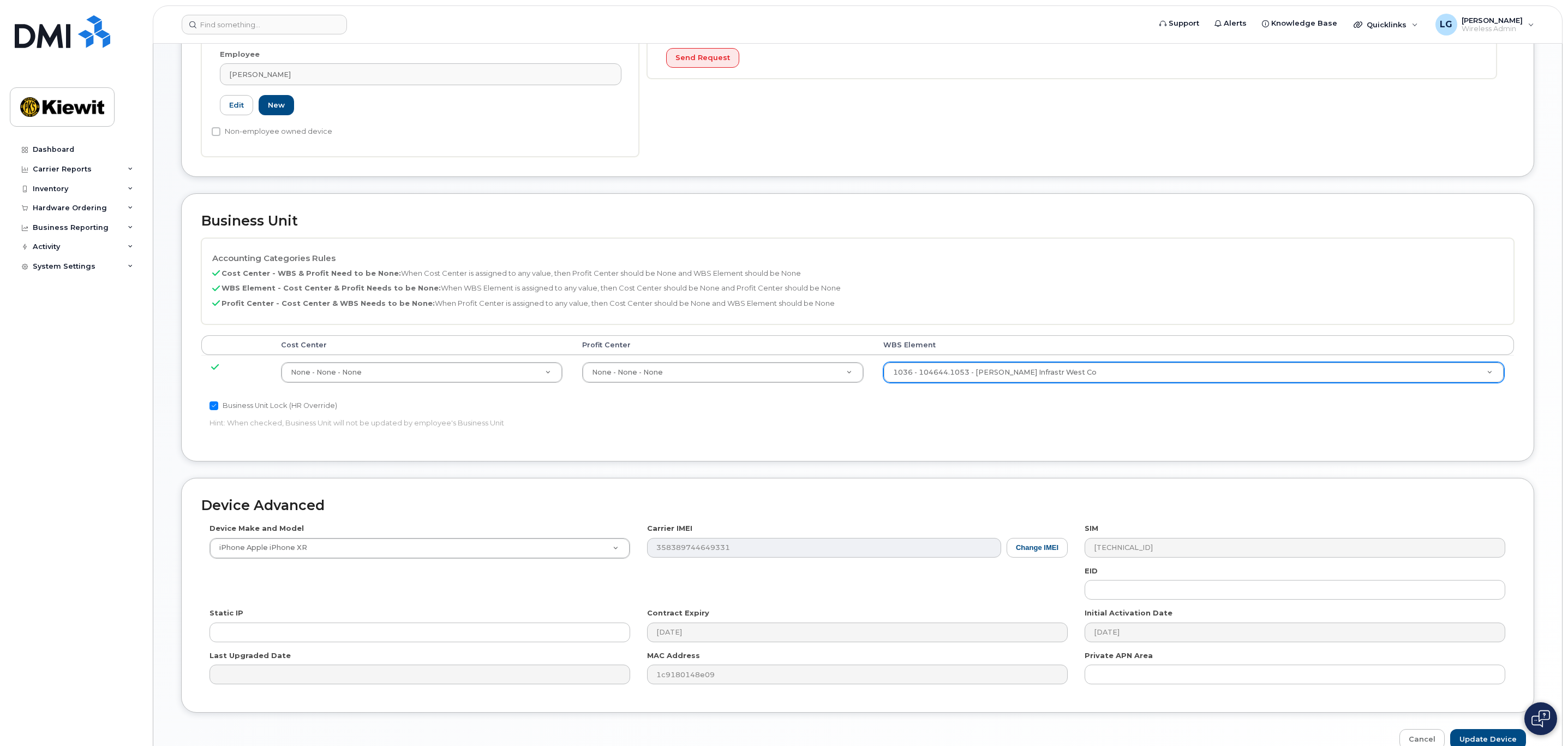
scroll to position [382, 0]
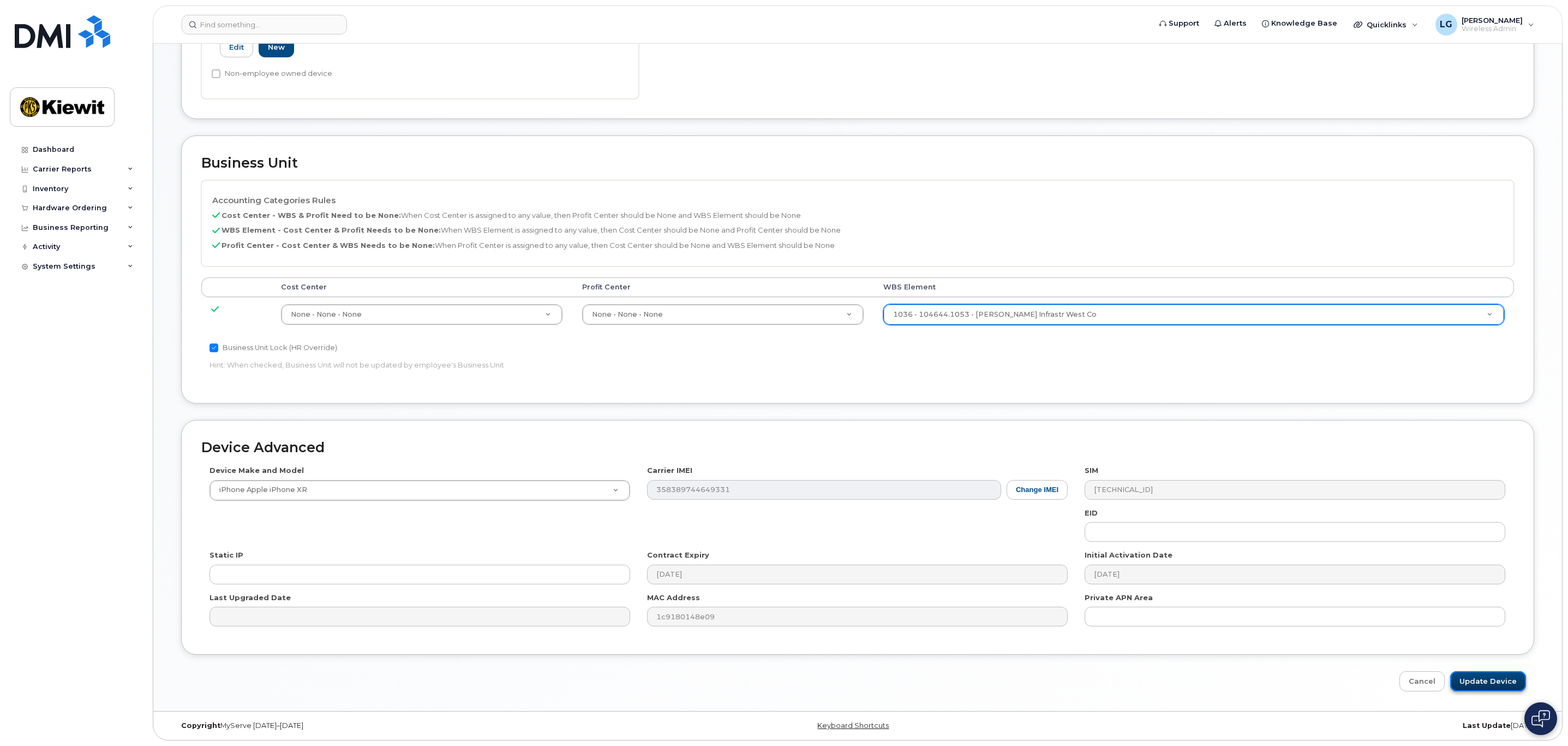
click at [1473, 674] on input "Update Device" at bounding box center [1487, 681] width 76 height 20
type input "Saving..."
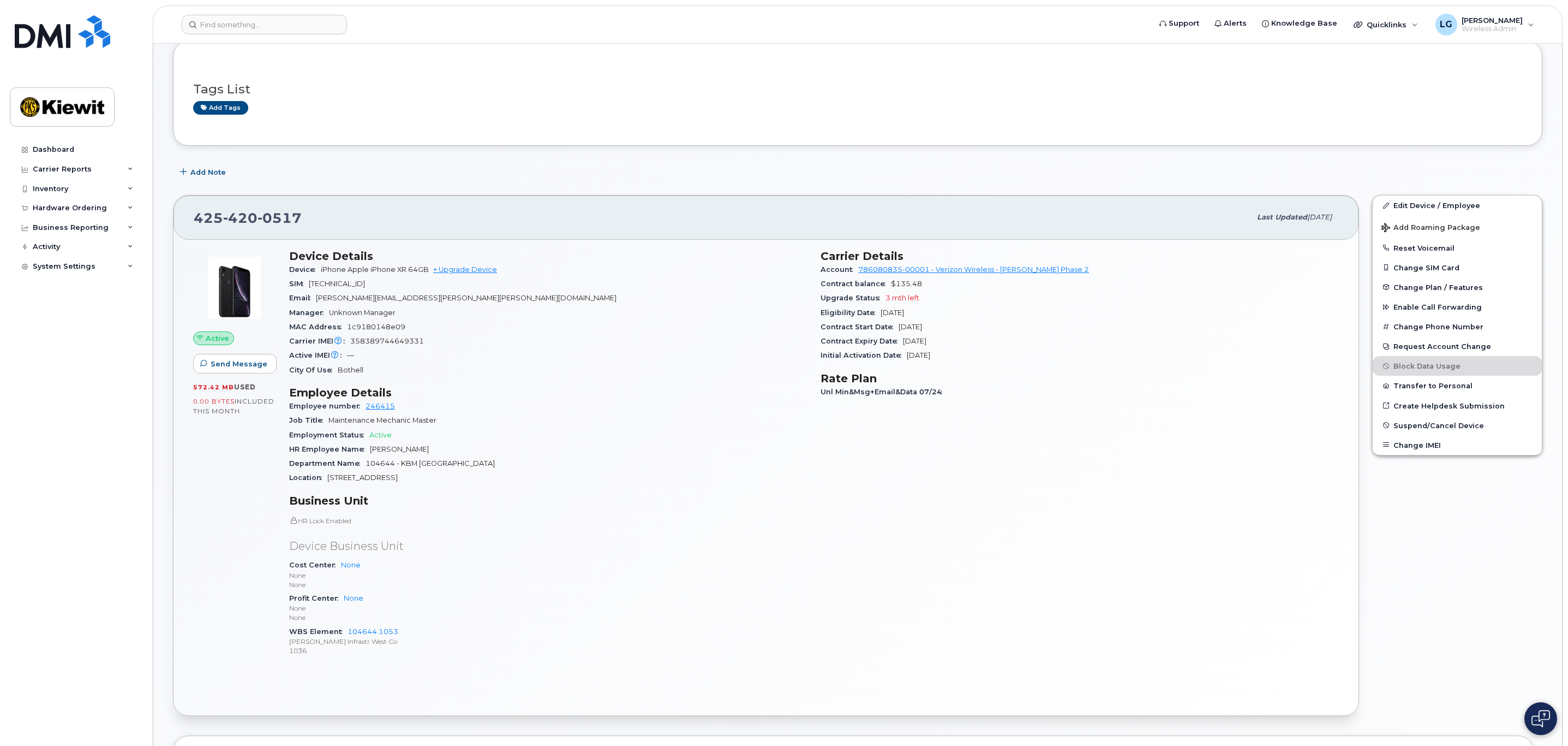
scroll to position [163, 0]
